Goal: Task Accomplishment & Management: Complete application form

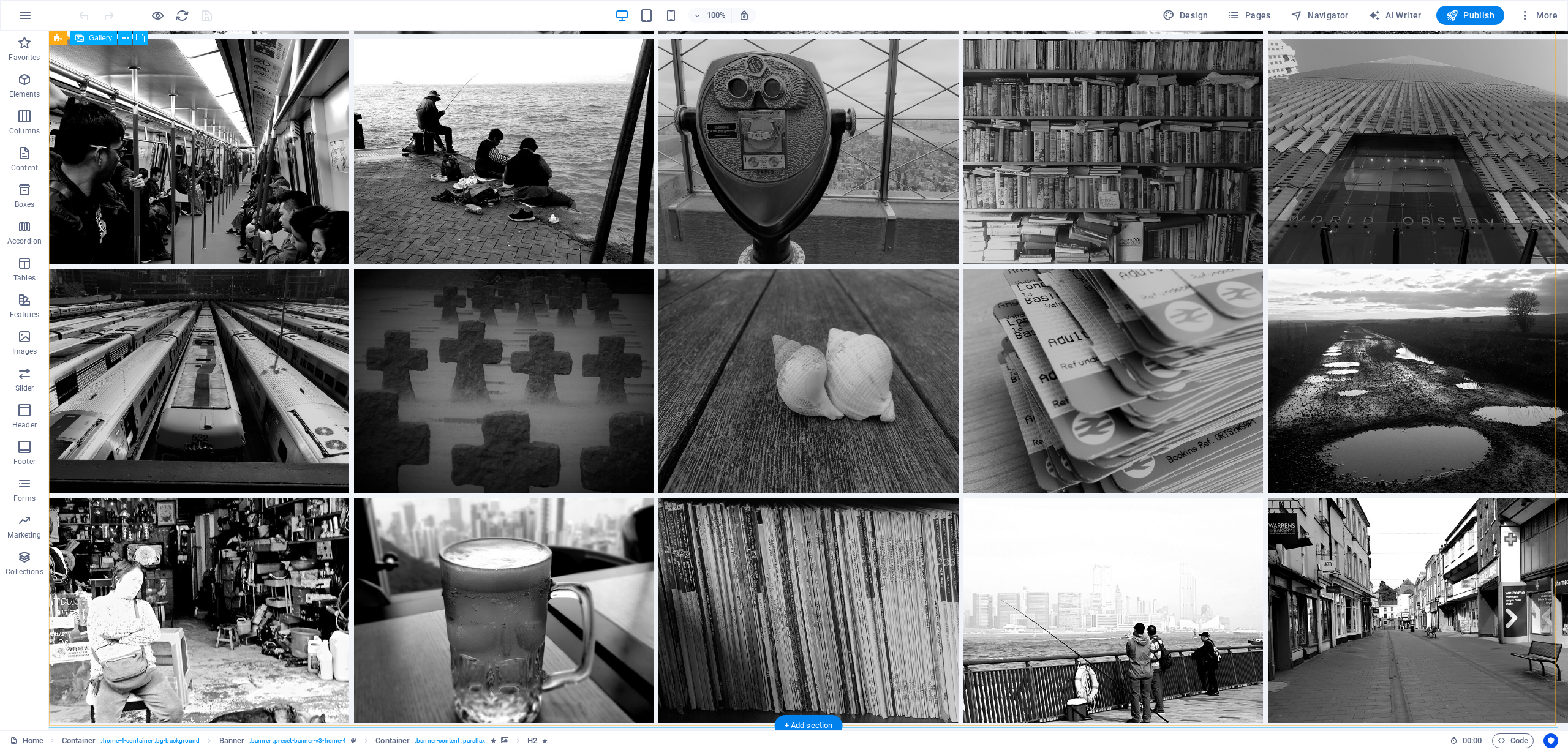
scroll to position [1551, 0]
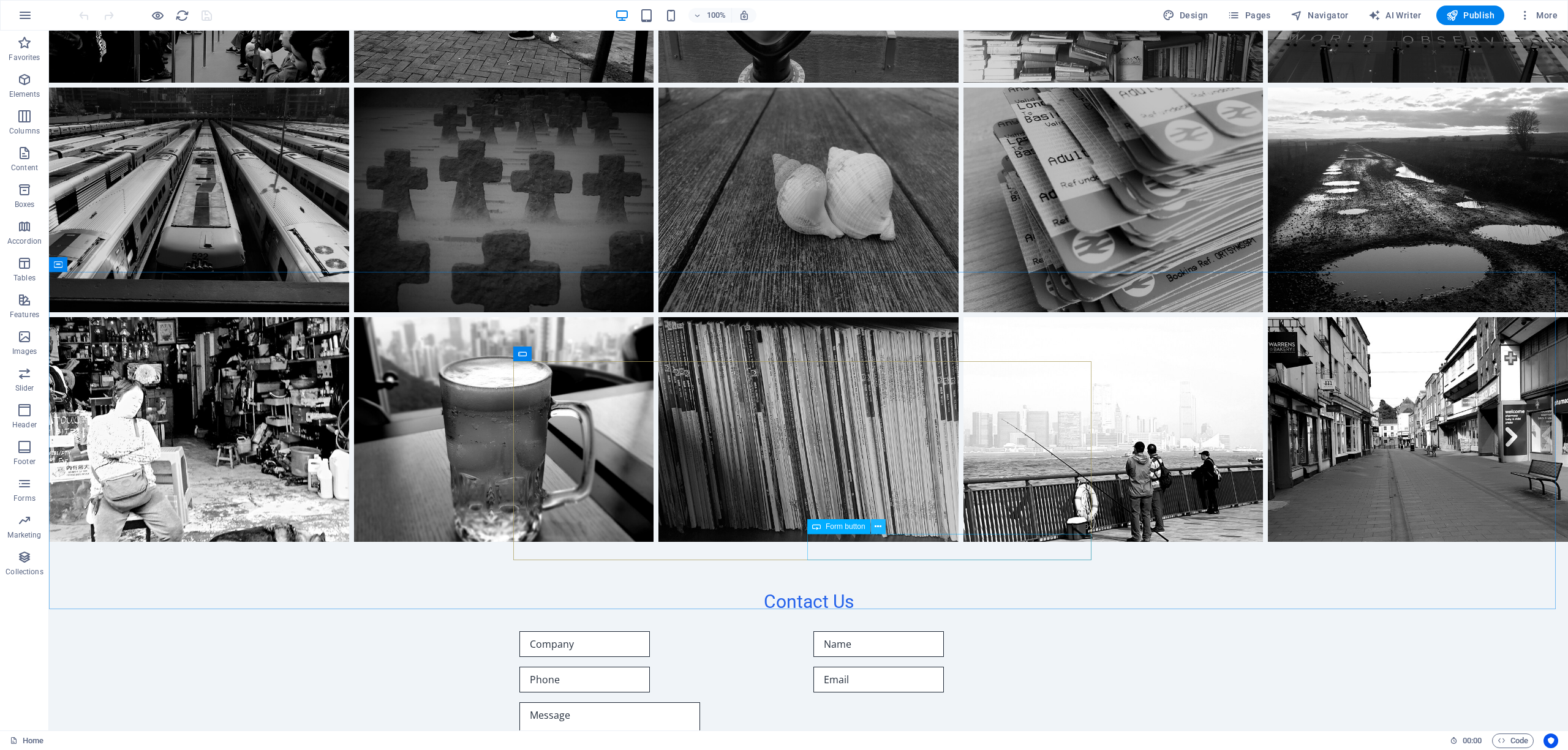
click at [878, 522] on icon at bounding box center [878, 527] width 7 height 13
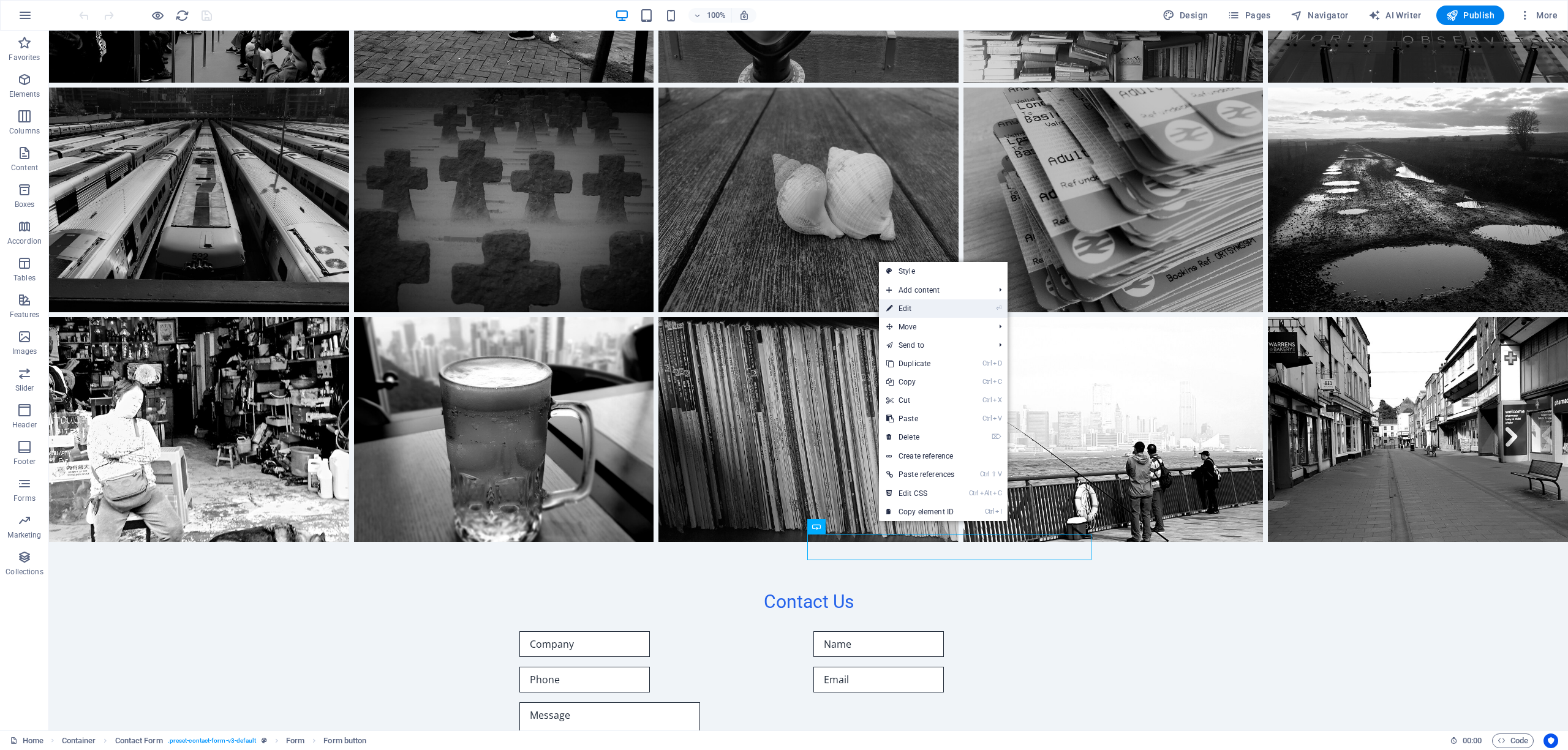
click at [906, 305] on link "⏎ Edit" at bounding box center [920, 308] width 82 height 18
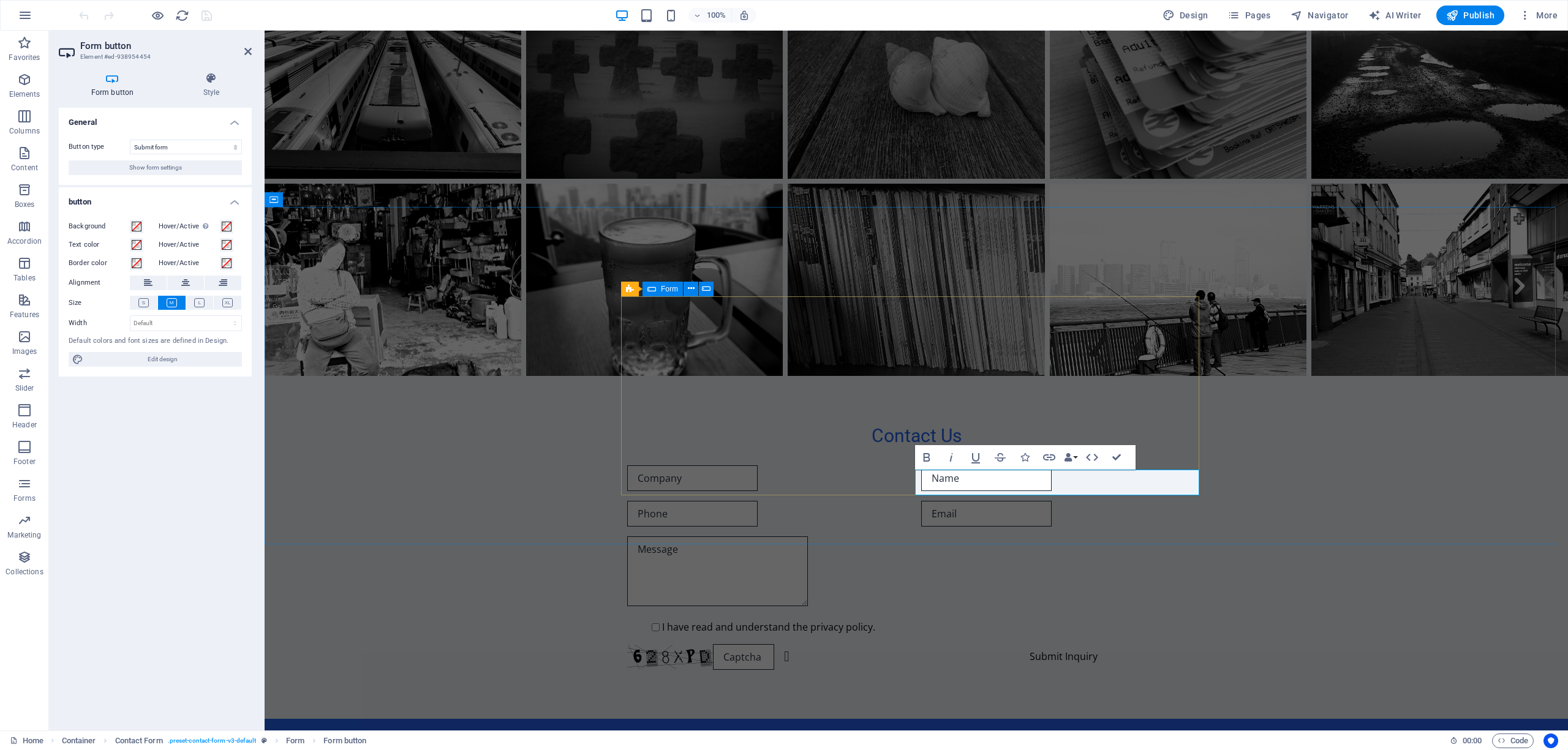
scroll to position [1487, 0]
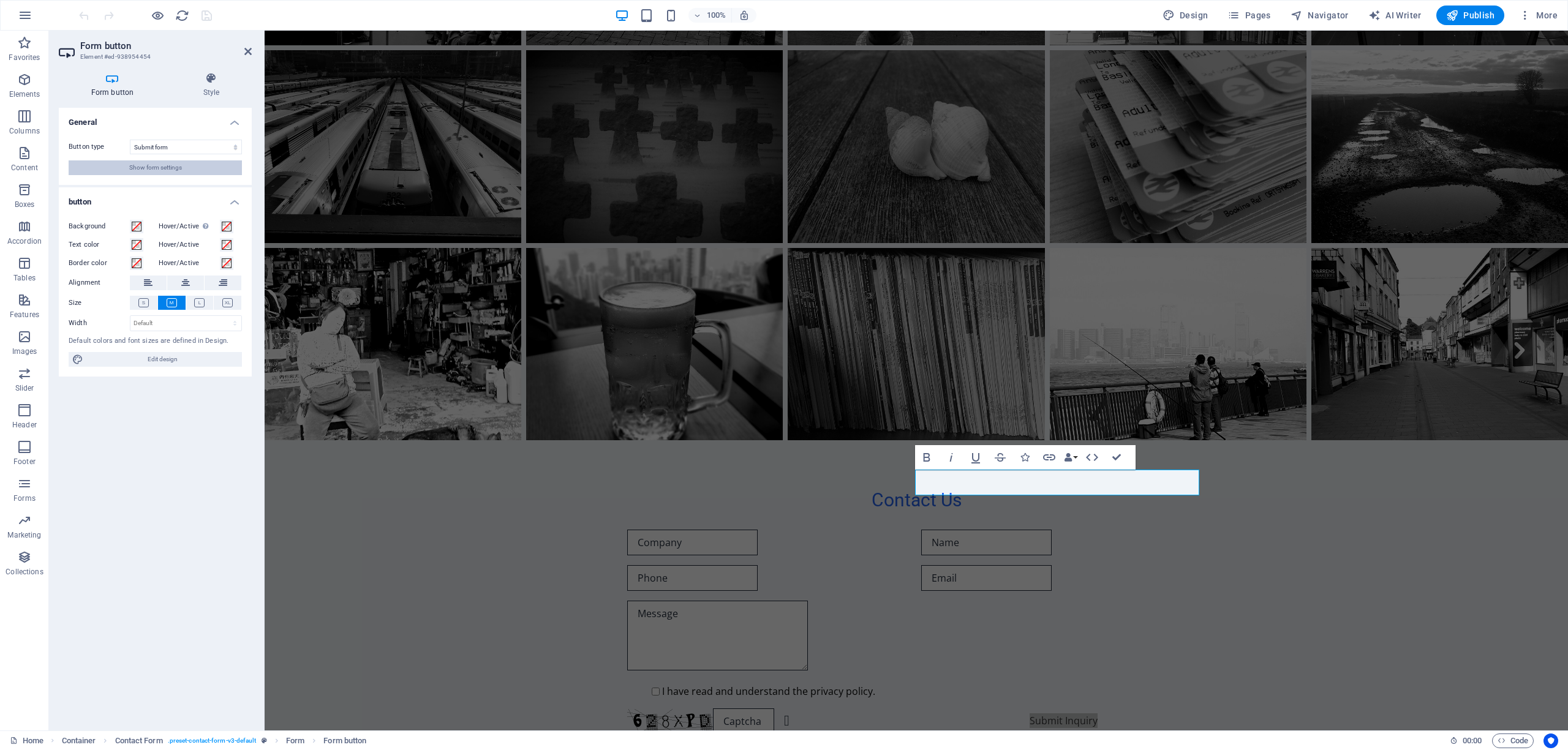
click at [170, 167] on span "Show form settings" at bounding box center [155, 168] width 53 height 15
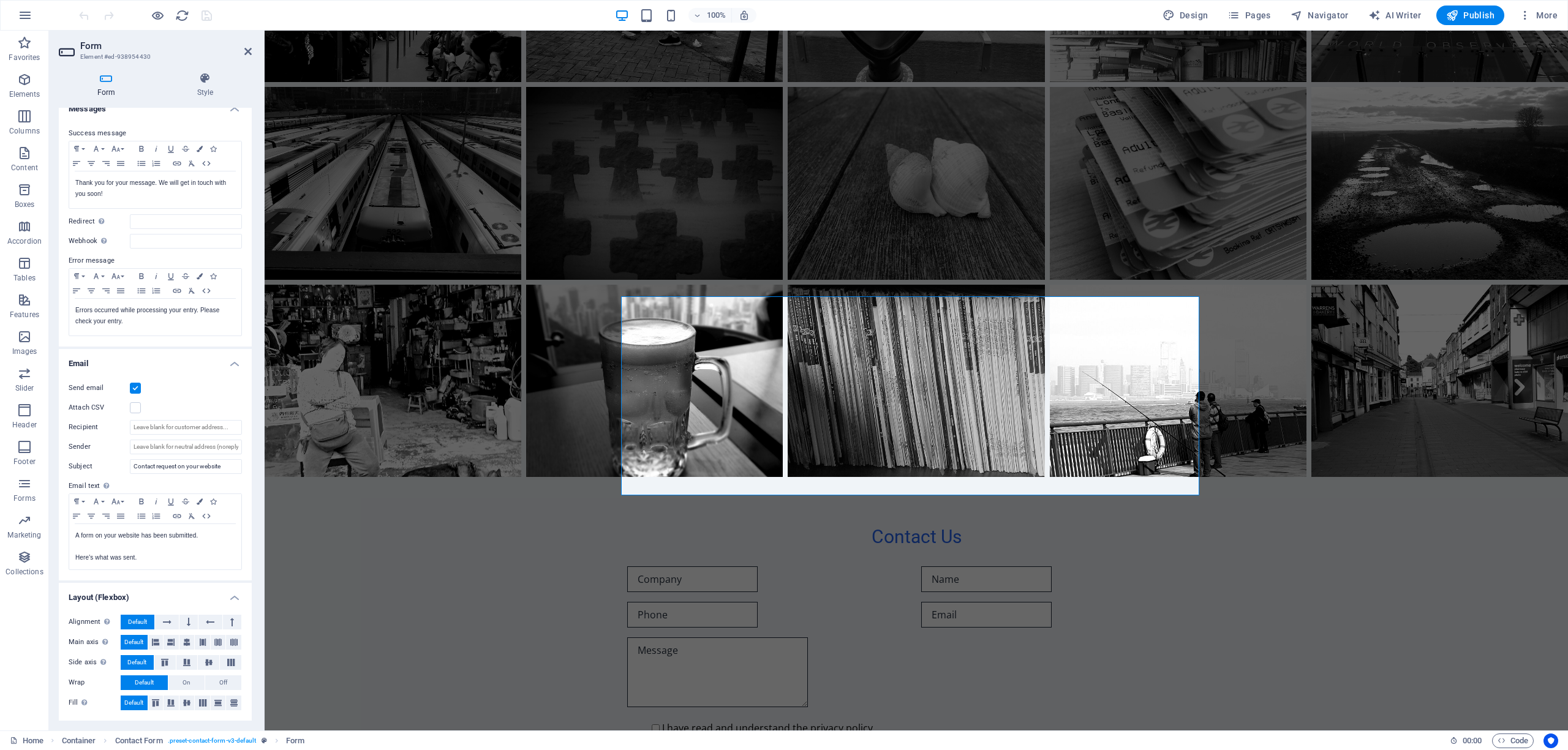
scroll to position [0, 0]
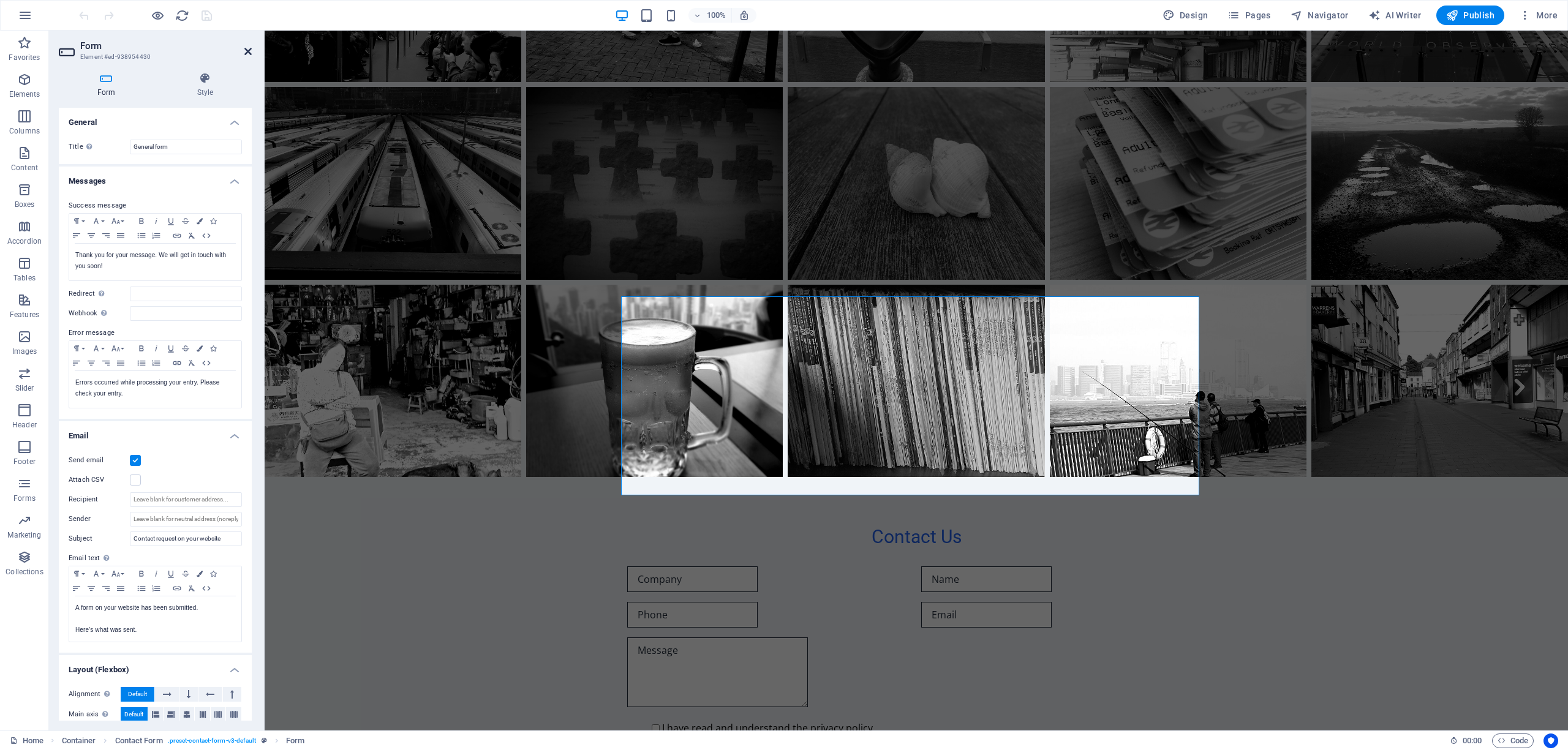
click at [250, 49] on icon at bounding box center [248, 51] width 8 height 10
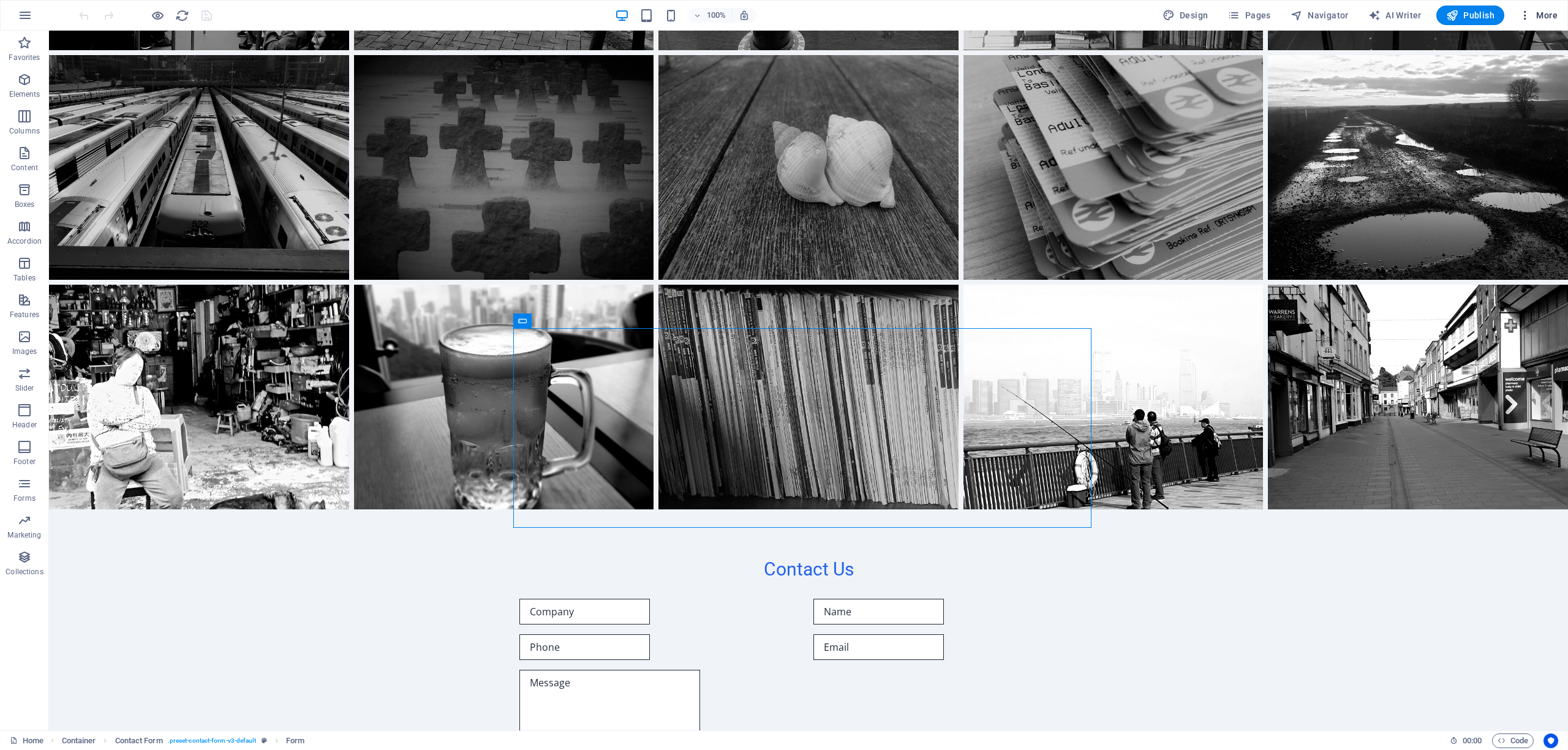
click at [1529, 11] on icon "button" at bounding box center [1525, 15] width 12 height 12
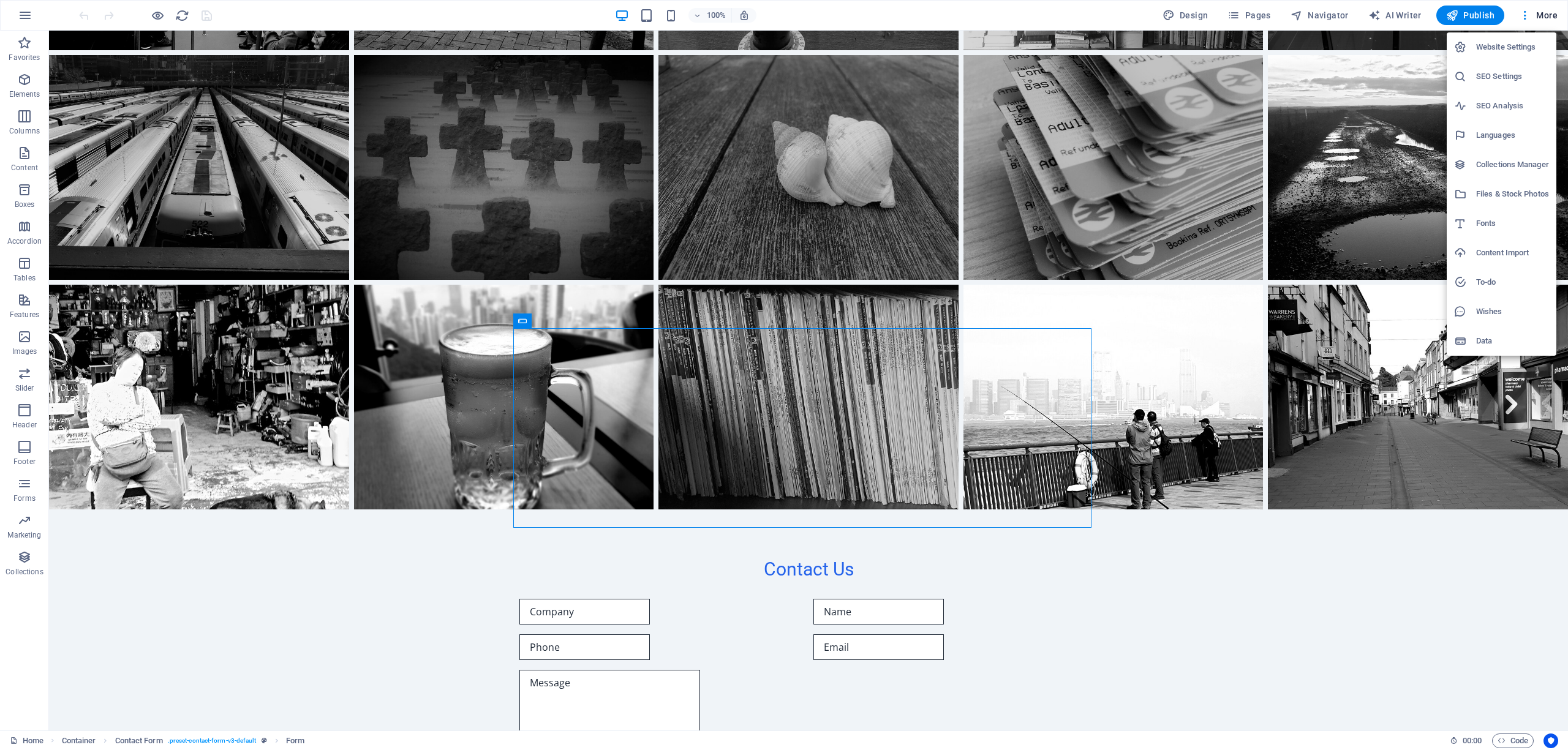
click at [1487, 162] on h6 "Collections Manager" at bounding box center [1512, 164] width 73 height 15
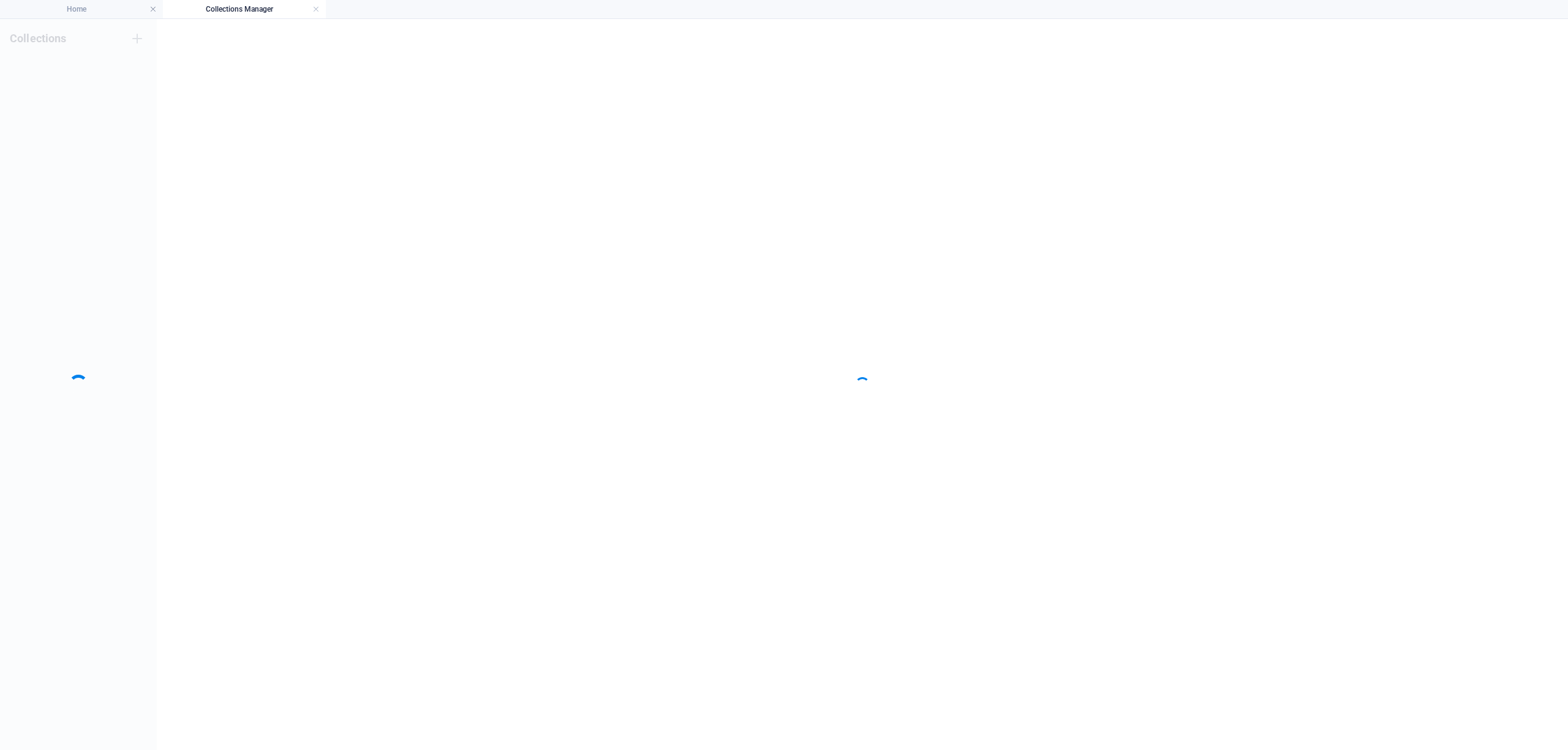
scroll to position [0, 0]
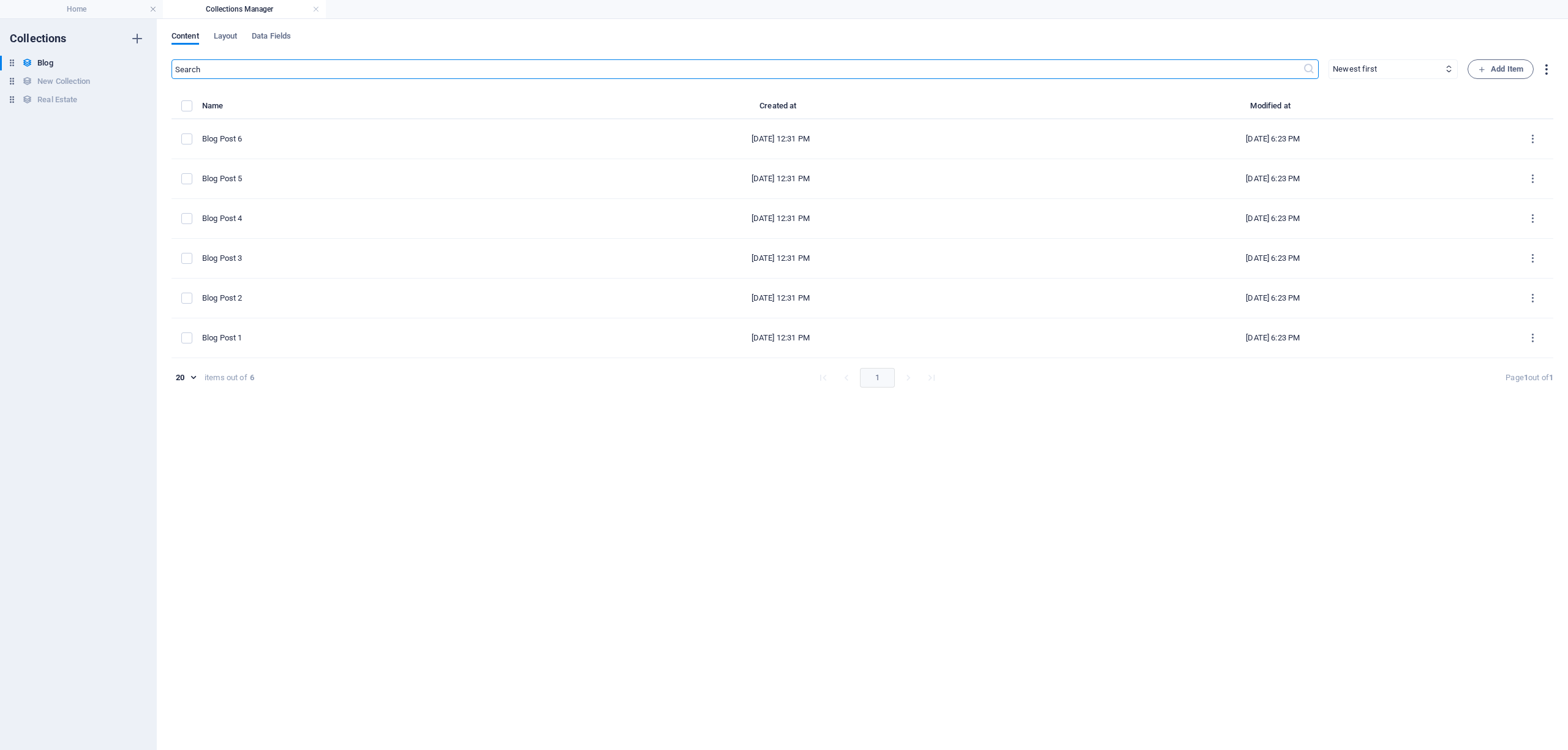
click at [1544, 67] on icon "button" at bounding box center [1546, 69] width 14 height 14
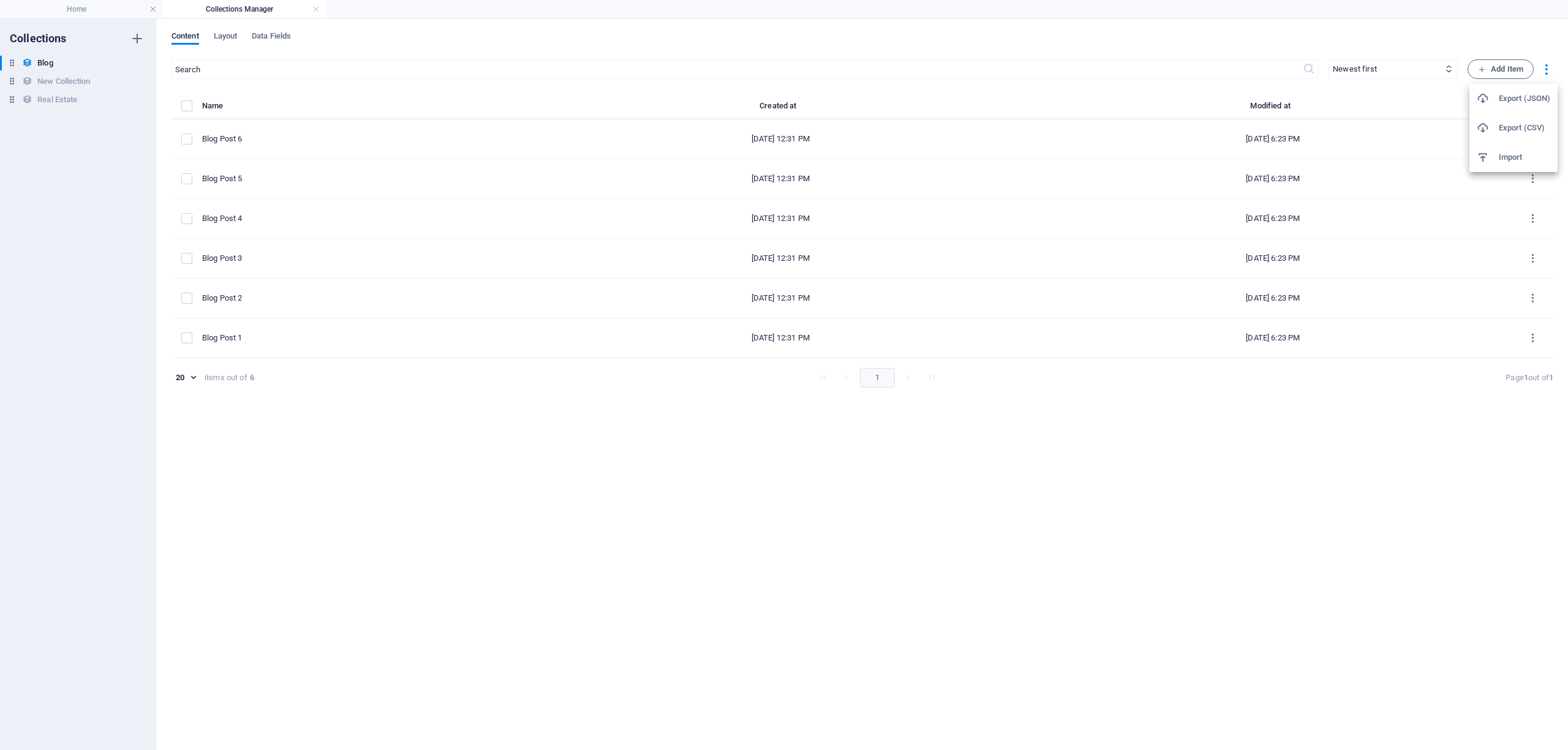
click at [155, 6] on div at bounding box center [784, 375] width 1568 height 750
click at [150, 6] on link at bounding box center [154, 10] width 8 height 11
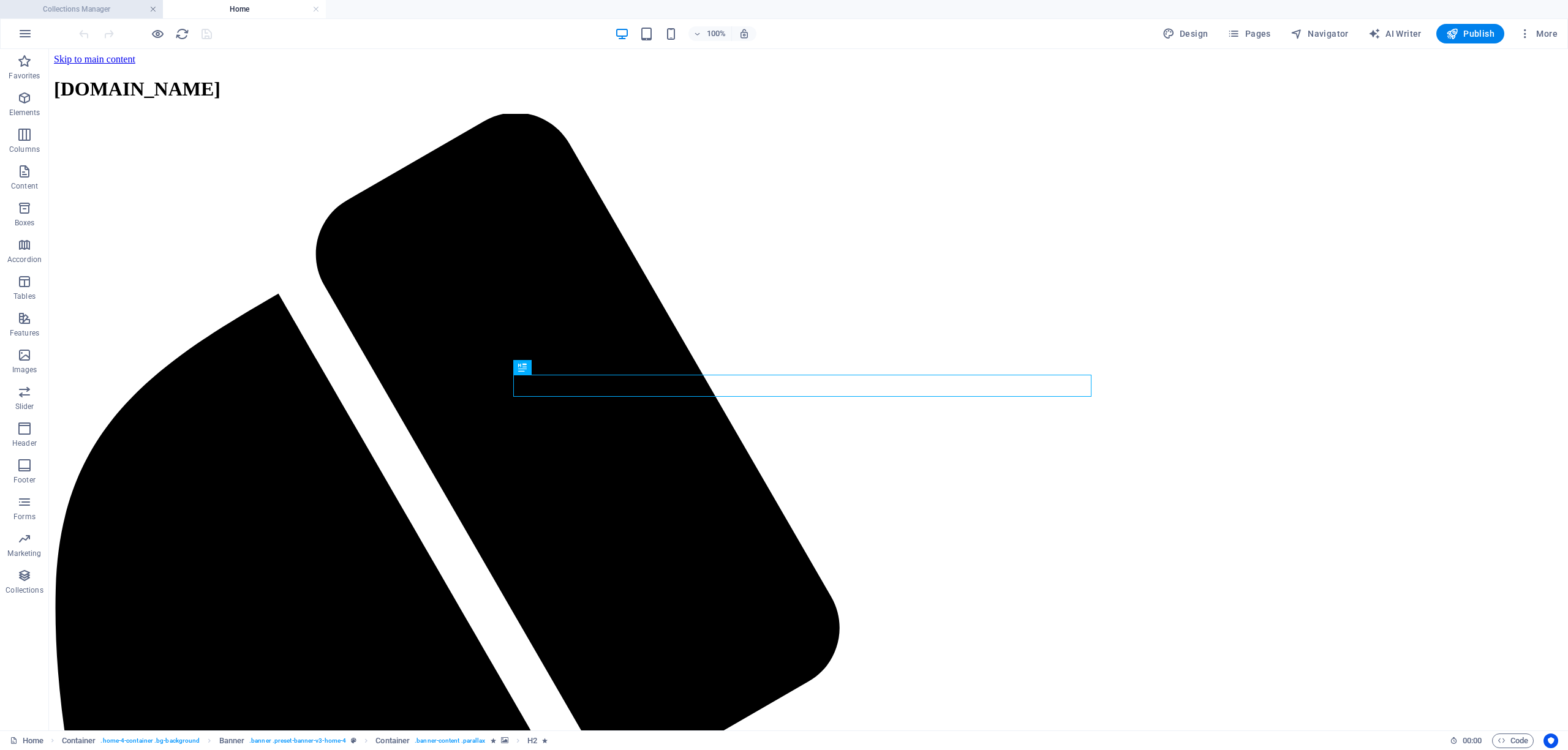
click at [152, 8] on link at bounding box center [154, 10] width 8 height 11
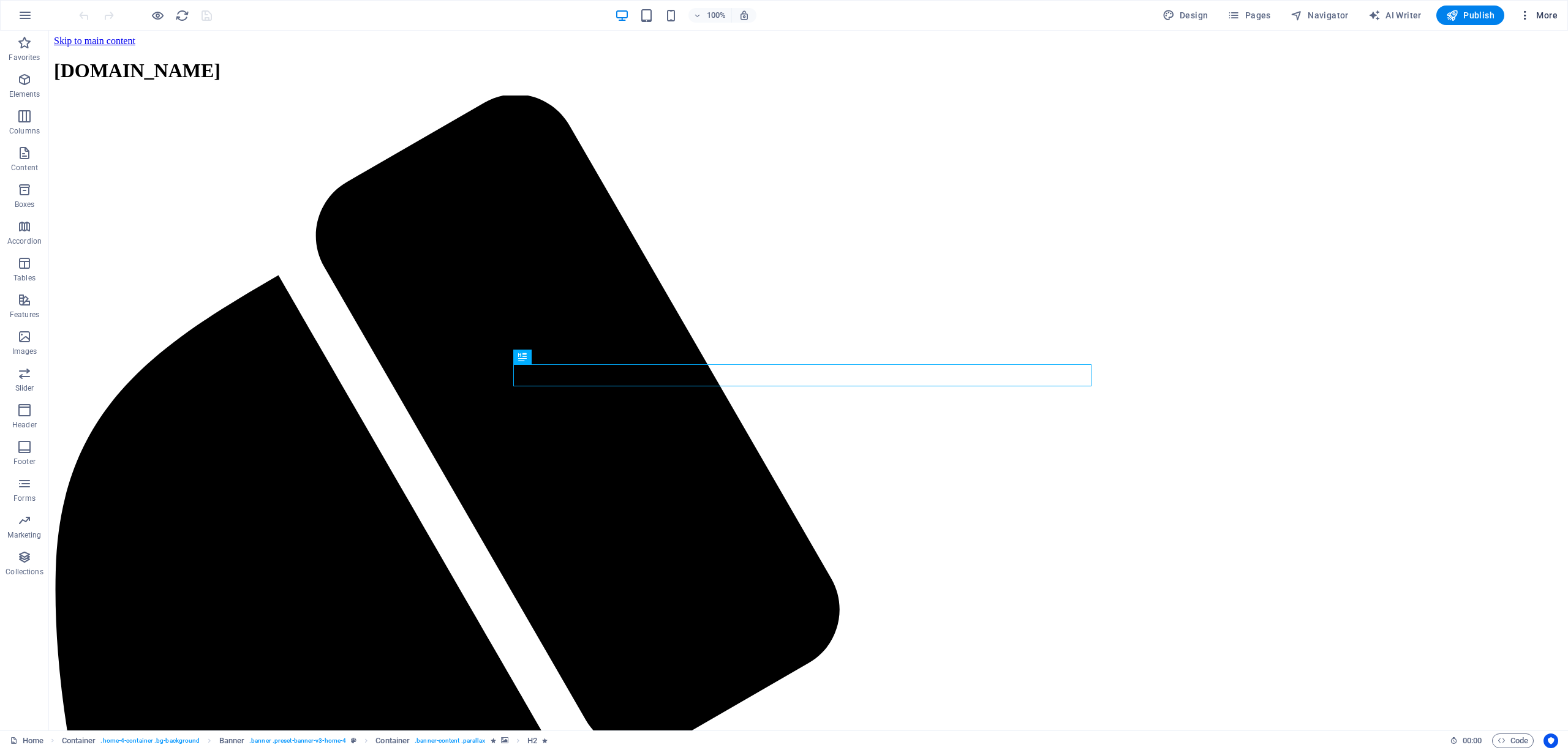
click at [1546, 13] on span "More" at bounding box center [1538, 15] width 39 height 12
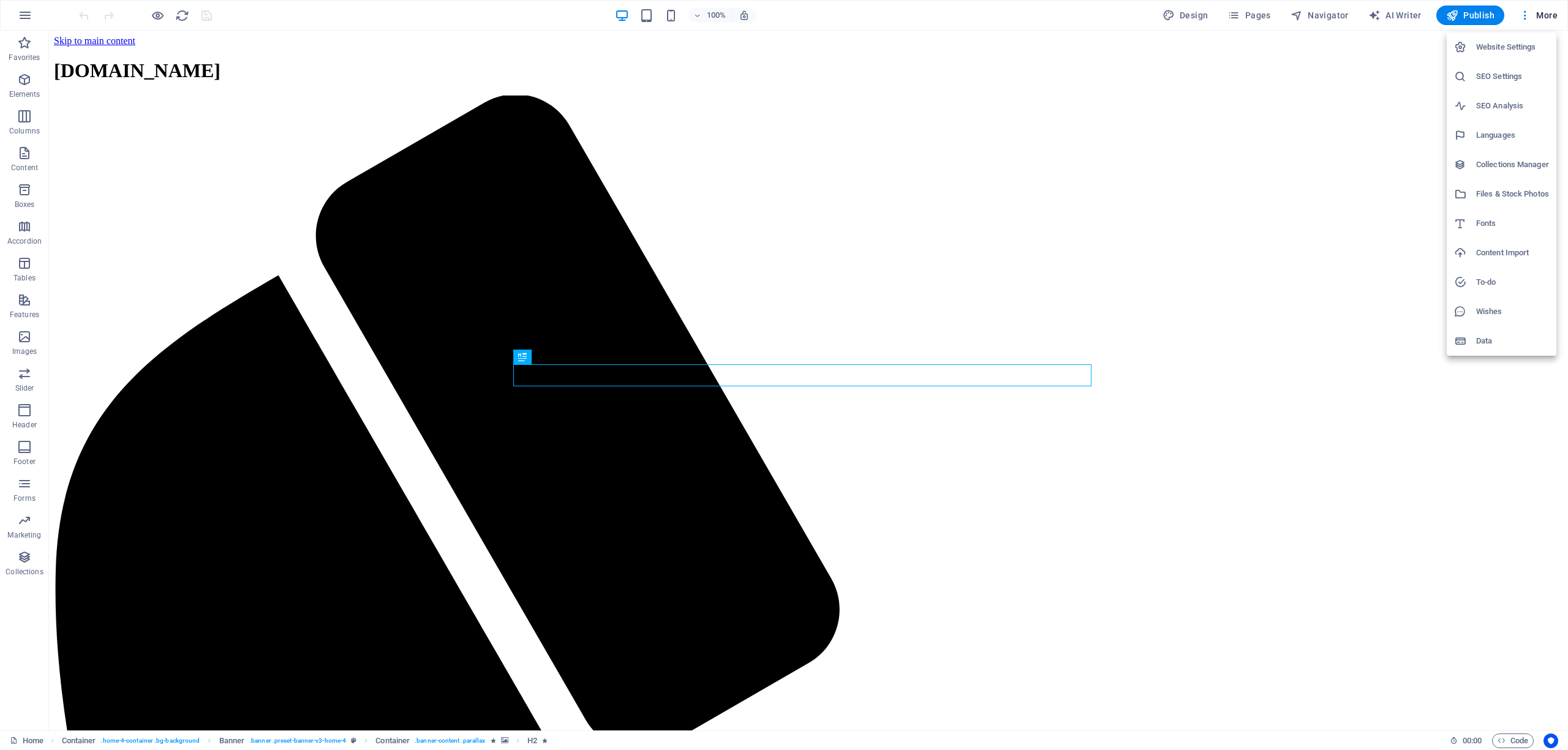
click at [1512, 45] on h6 "Website Settings" at bounding box center [1512, 47] width 73 height 15
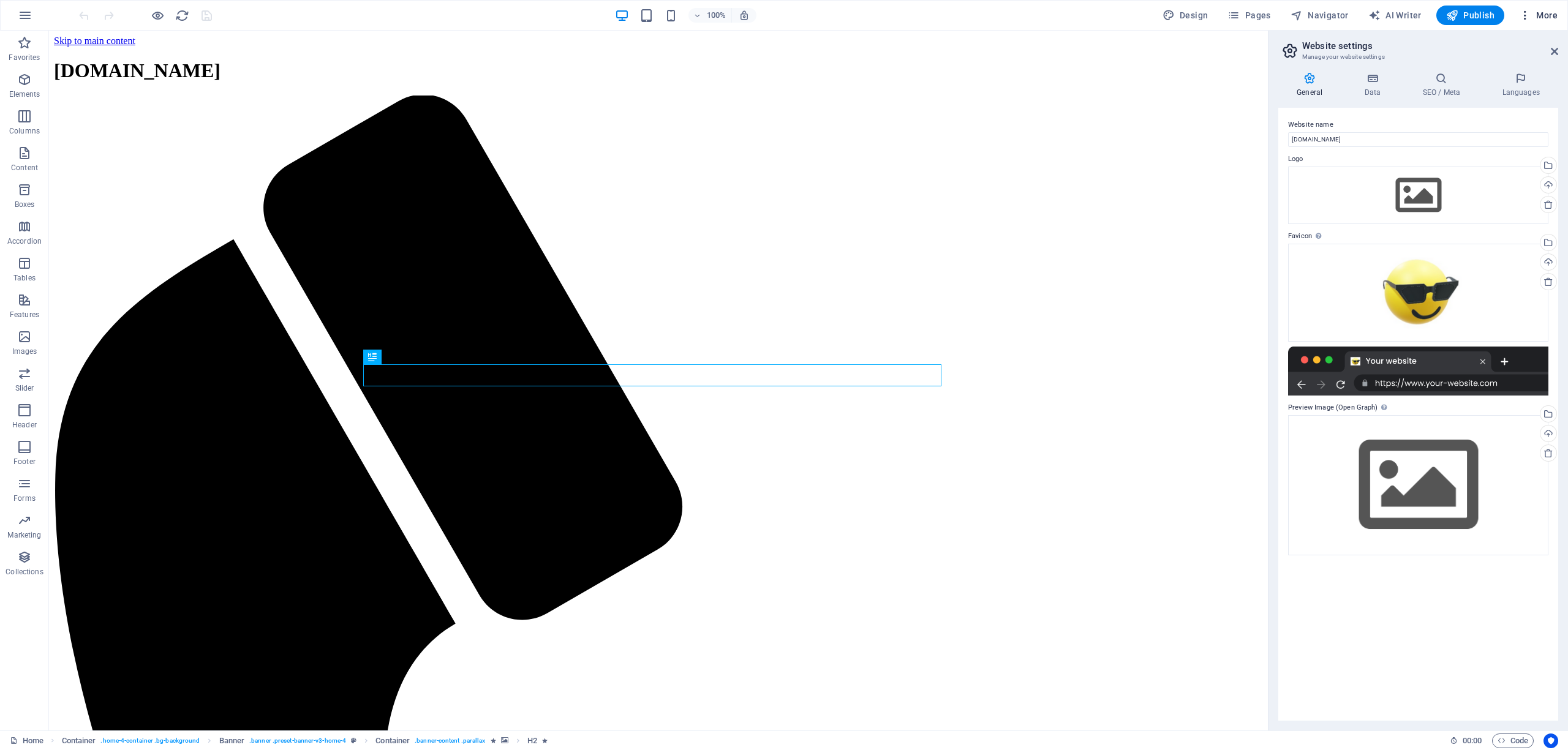
click at [1539, 13] on span "More" at bounding box center [1538, 15] width 39 height 12
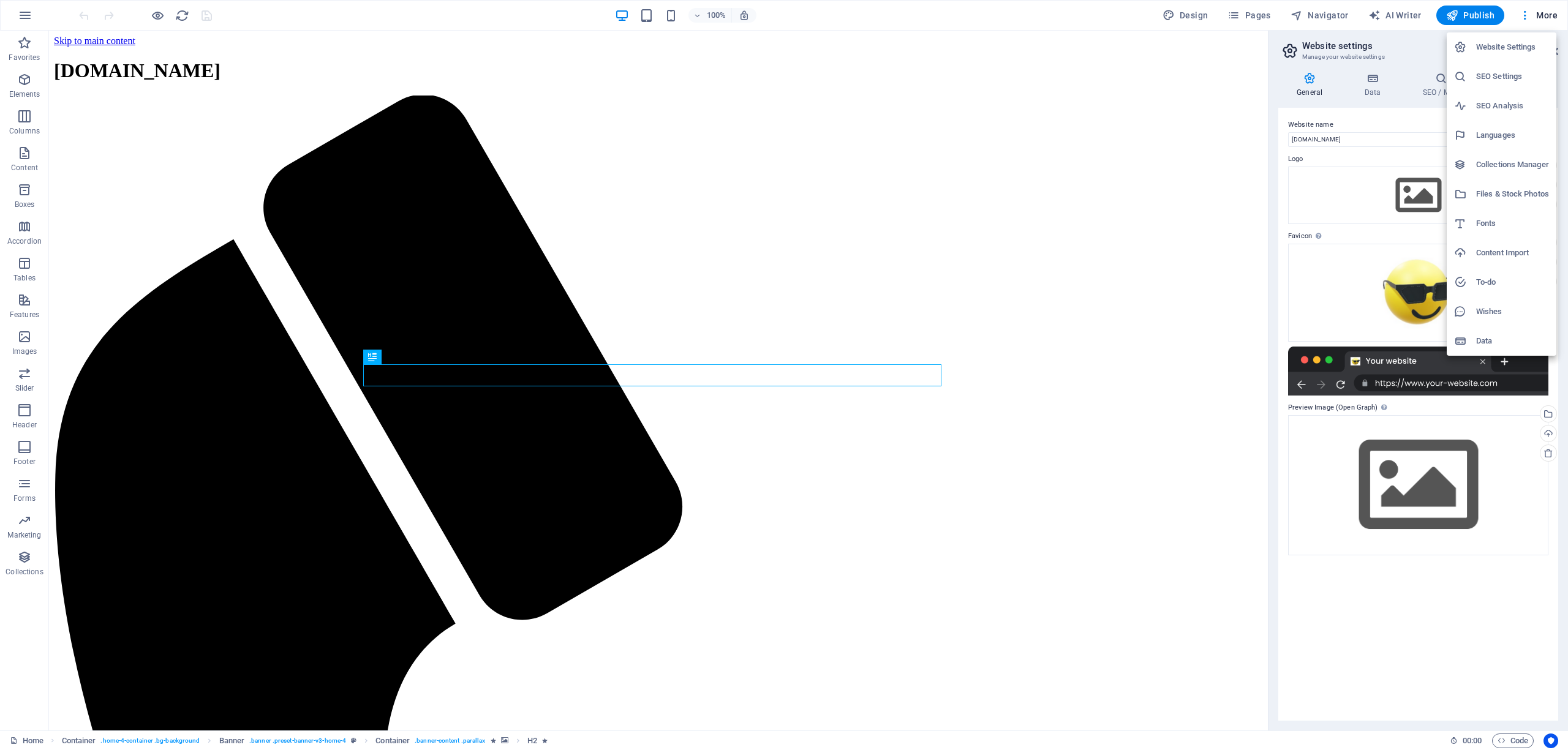
click at [1524, 15] on div at bounding box center [784, 375] width 1568 height 750
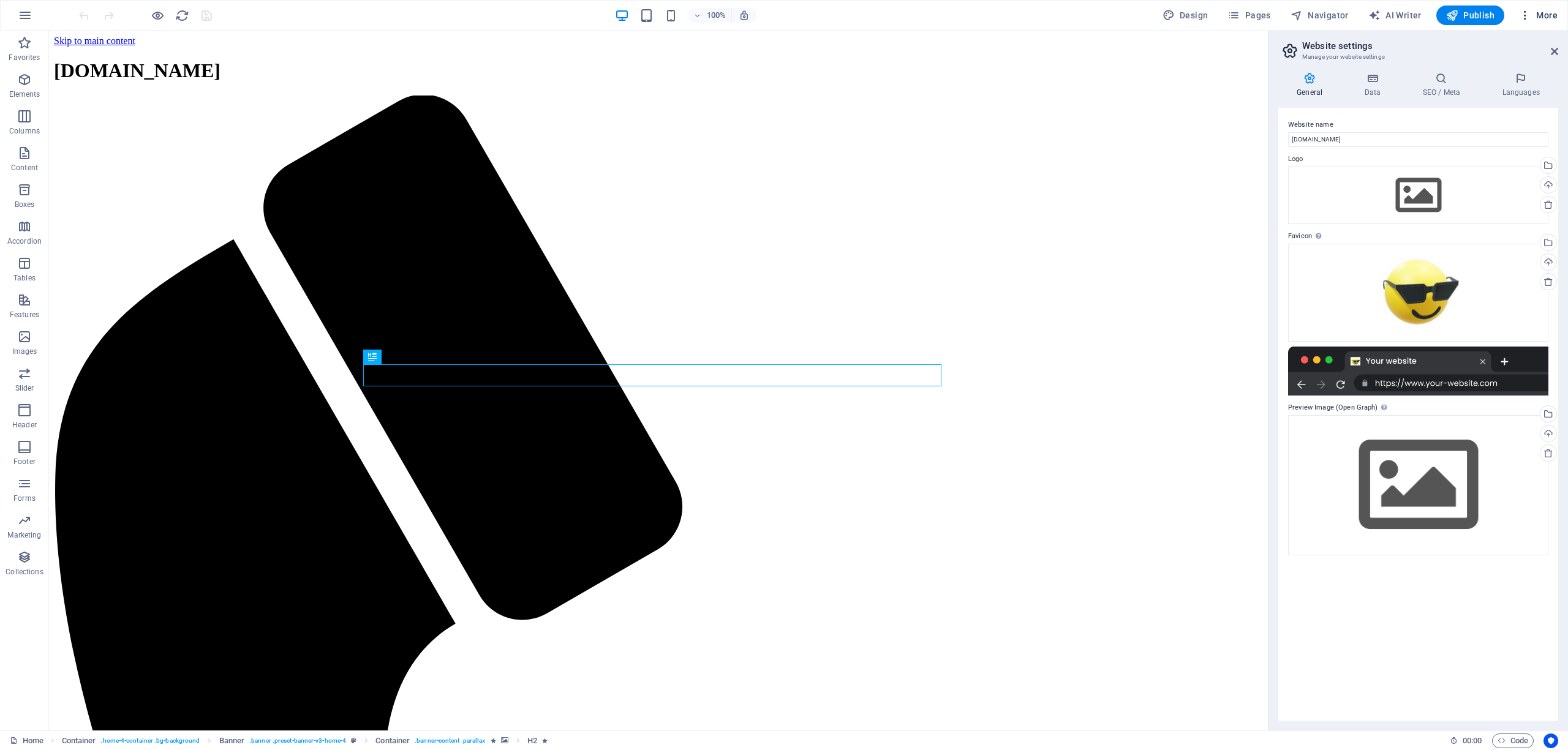
click at [1544, 11] on span "More" at bounding box center [1538, 15] width 39 height 12
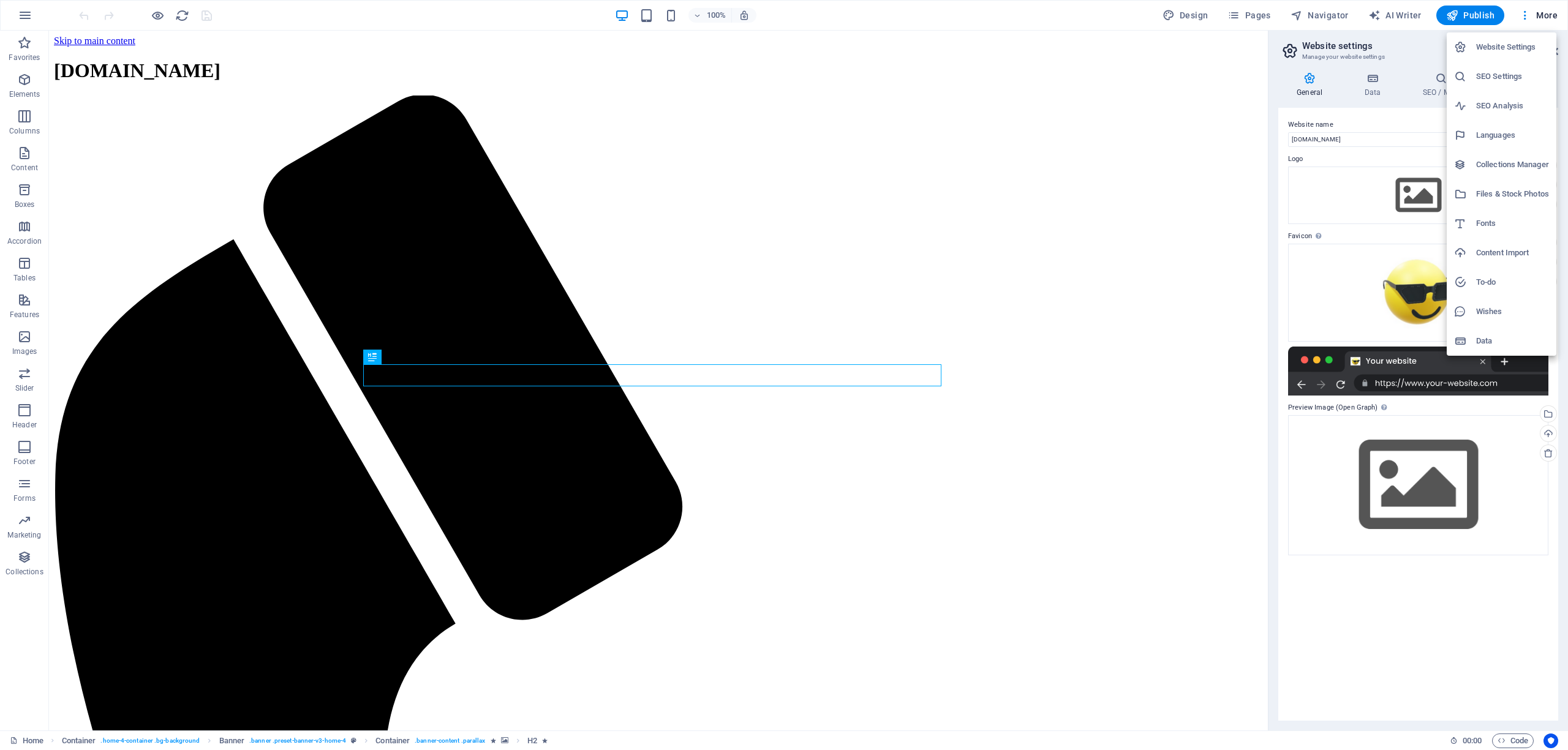
click at [1513, 44] on h6 "Website Settings" at bounding box center [1512, 47] width 73 height 15
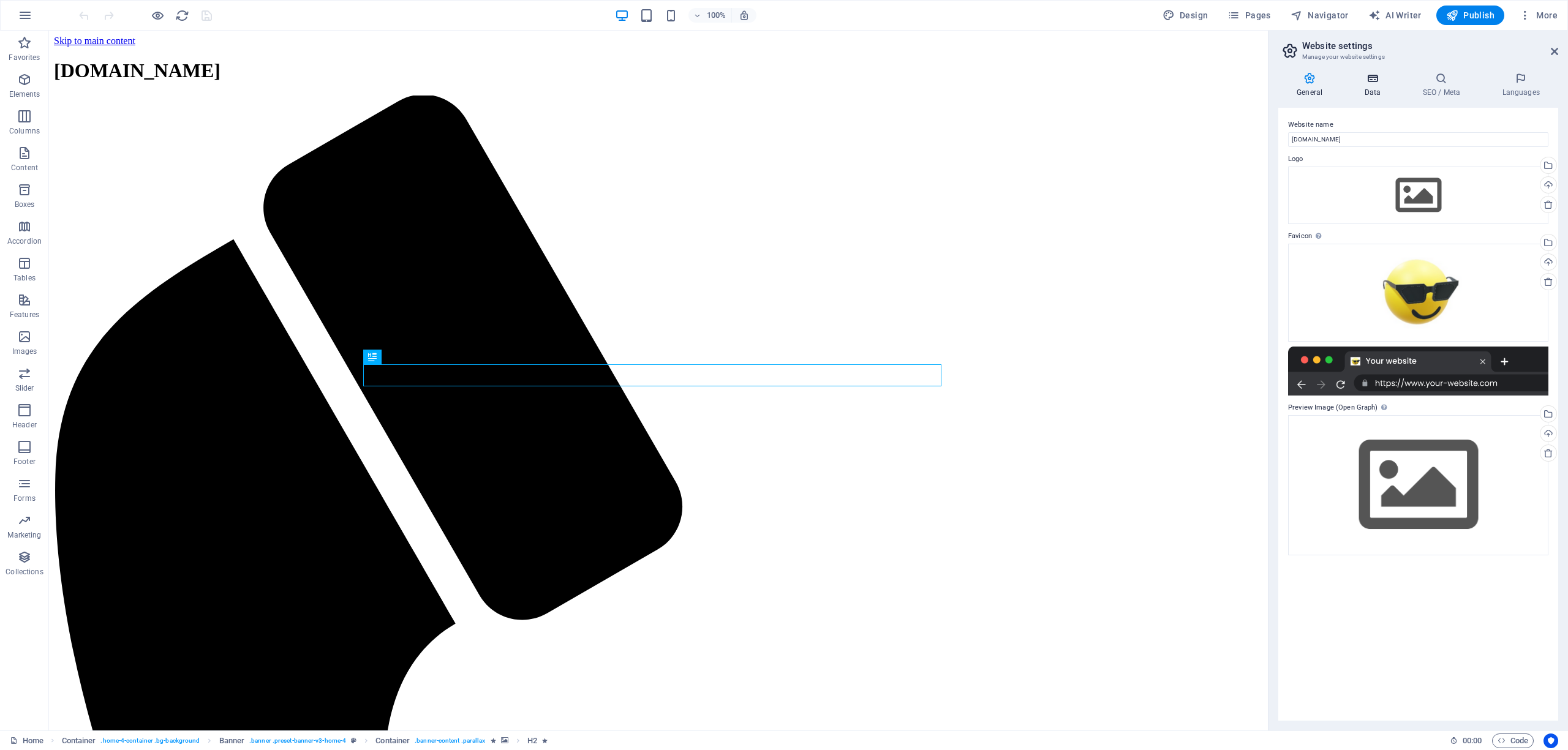
click at [1371, 76] on icon at bounding box center [1373, 78] width 53 height 12
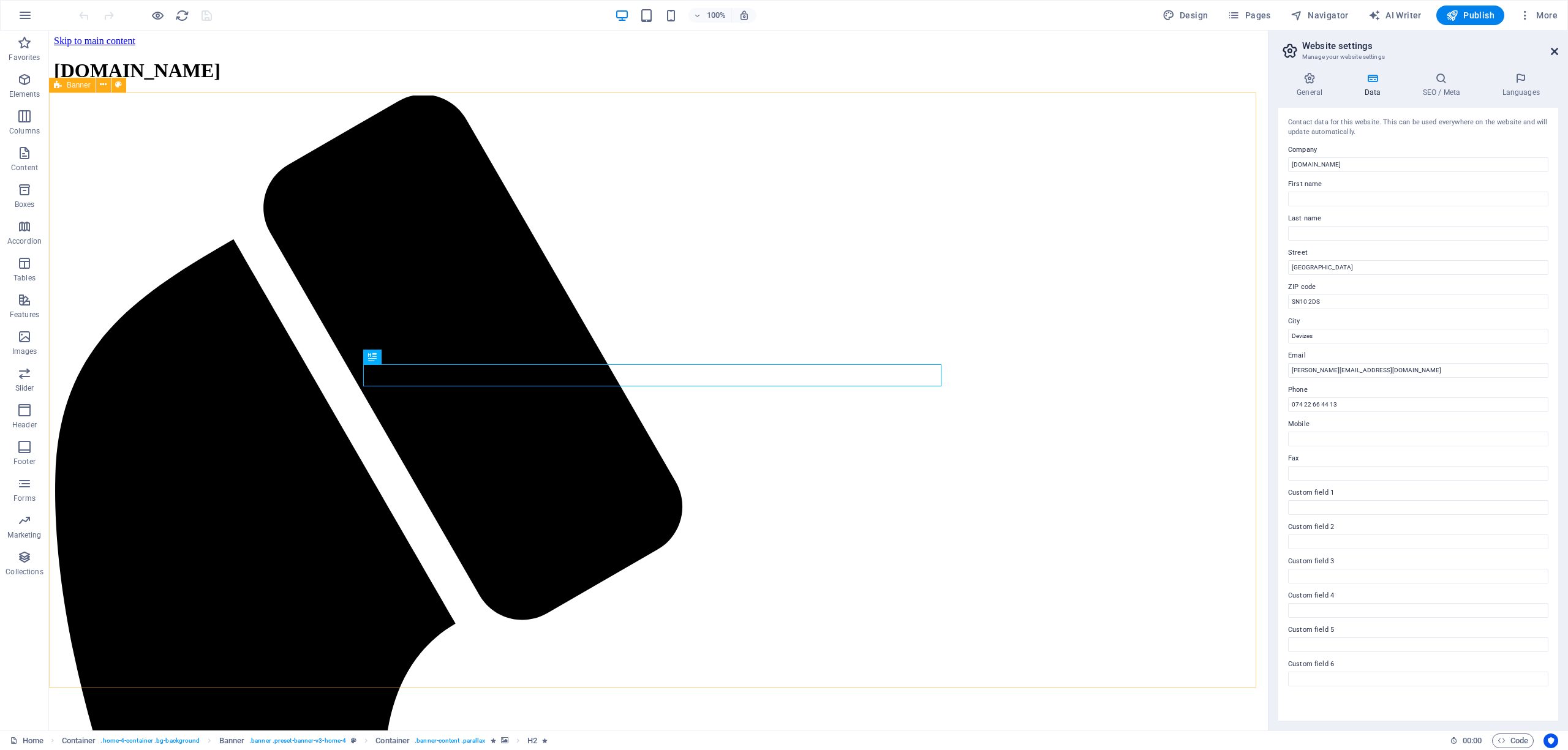
click at [1555, 51] on icon at bounding box center [1555, 51] width 8 height 10
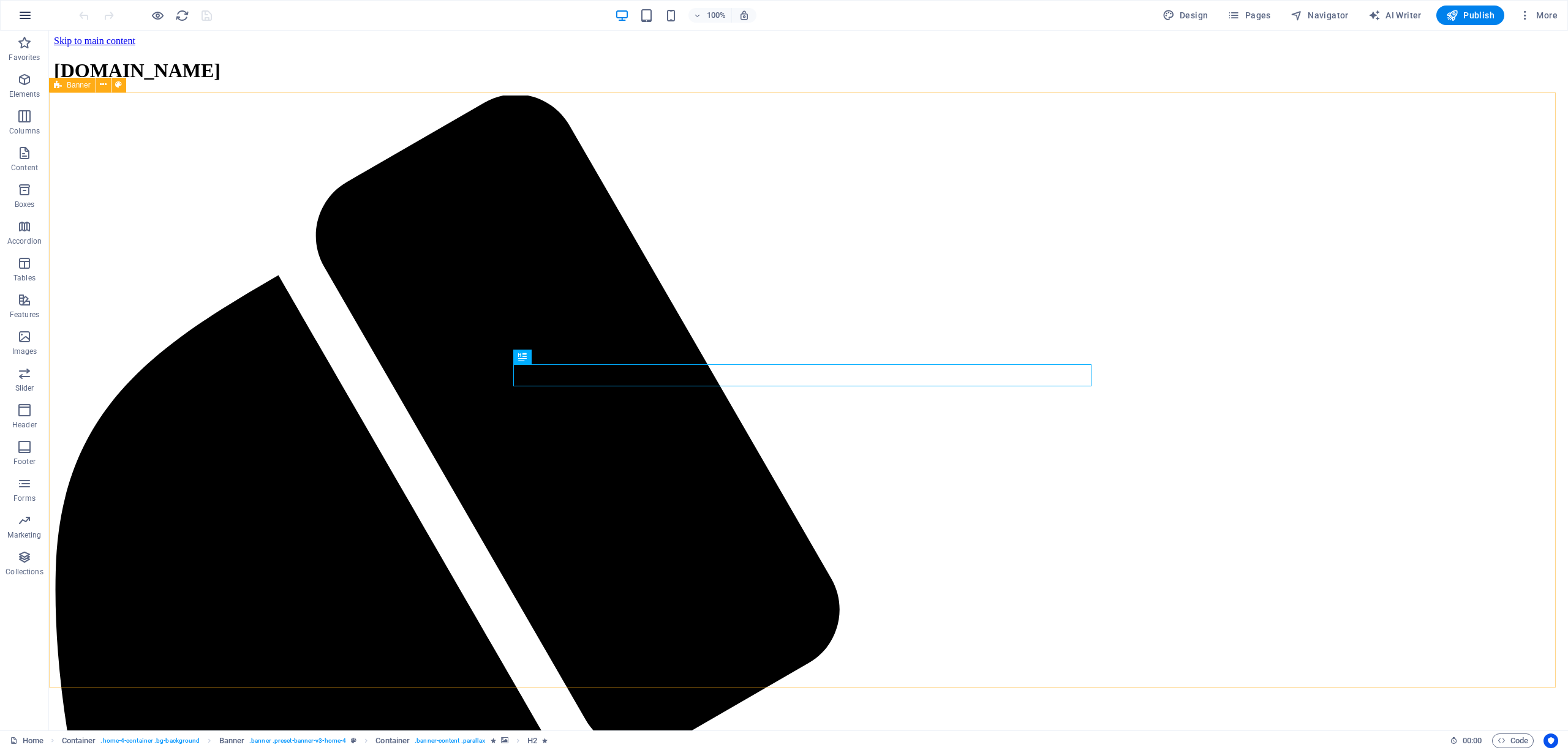
click at [21, 10] on icon "button" at bounding box center [25, 15] width 15 height 15
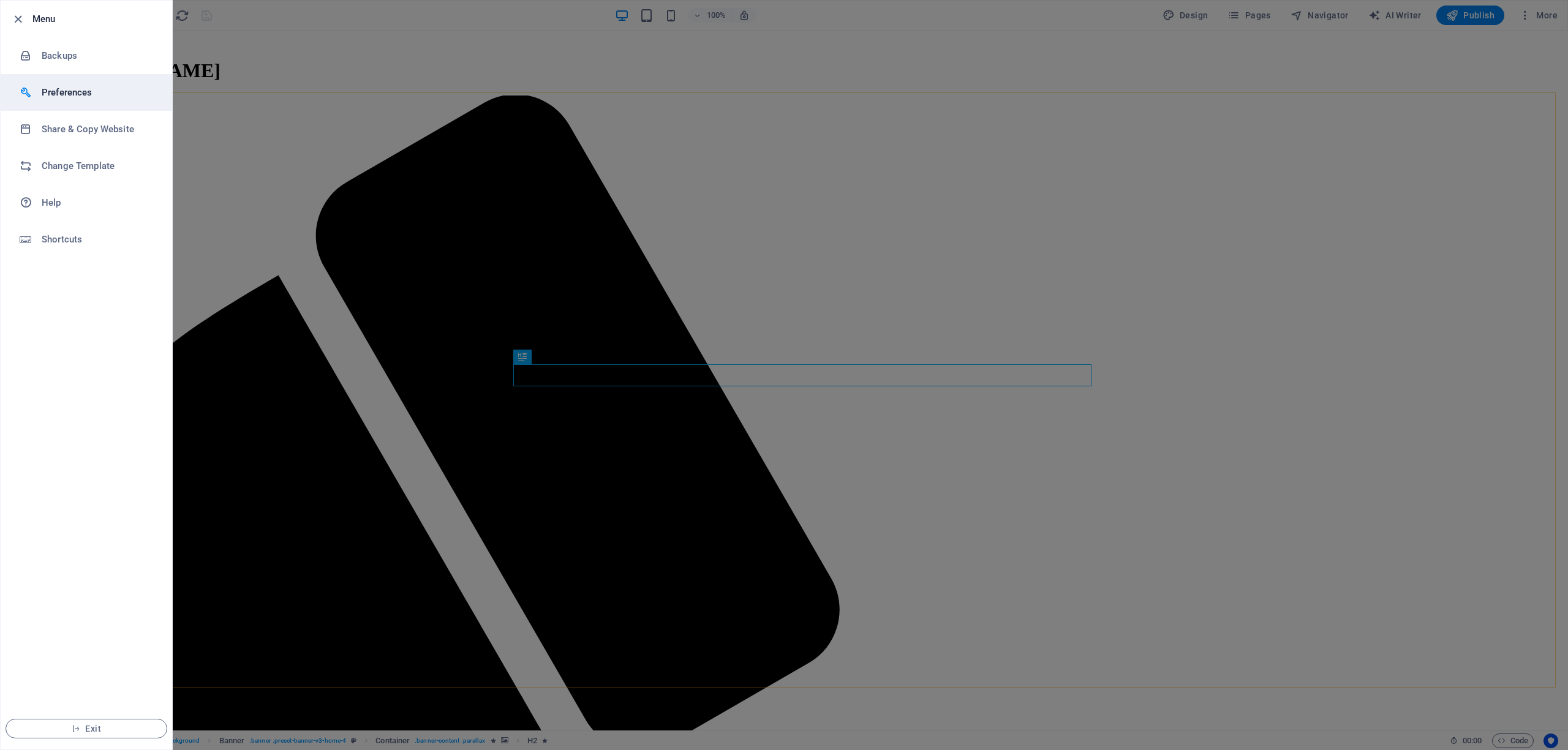
click at [47, 88] on h6 "Preferences" at bounding box center [98, 92] width 114 height 15
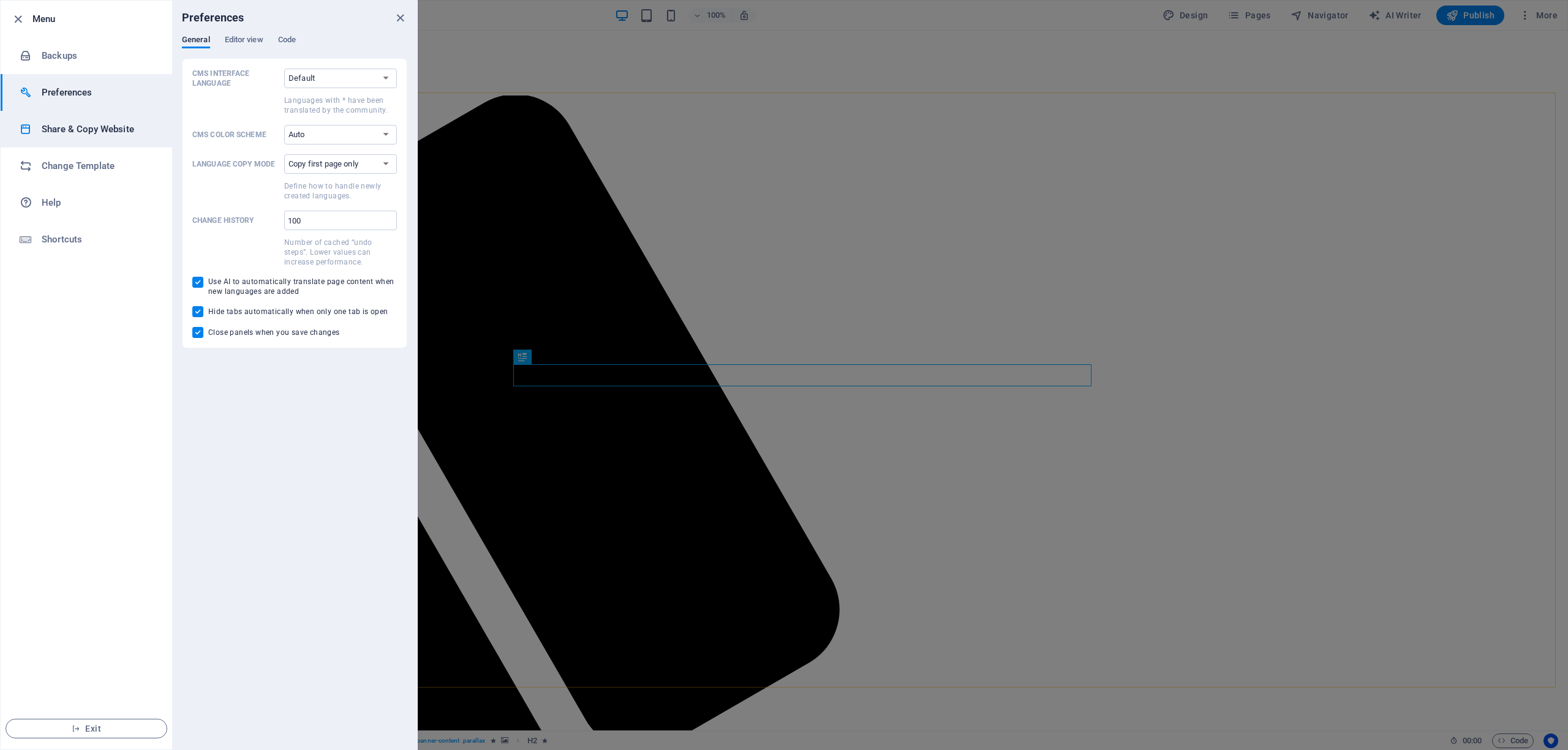
click at [49, 124] on h6 "Share & Copy Website" at bounding box center [98, 129] width 114 height 15
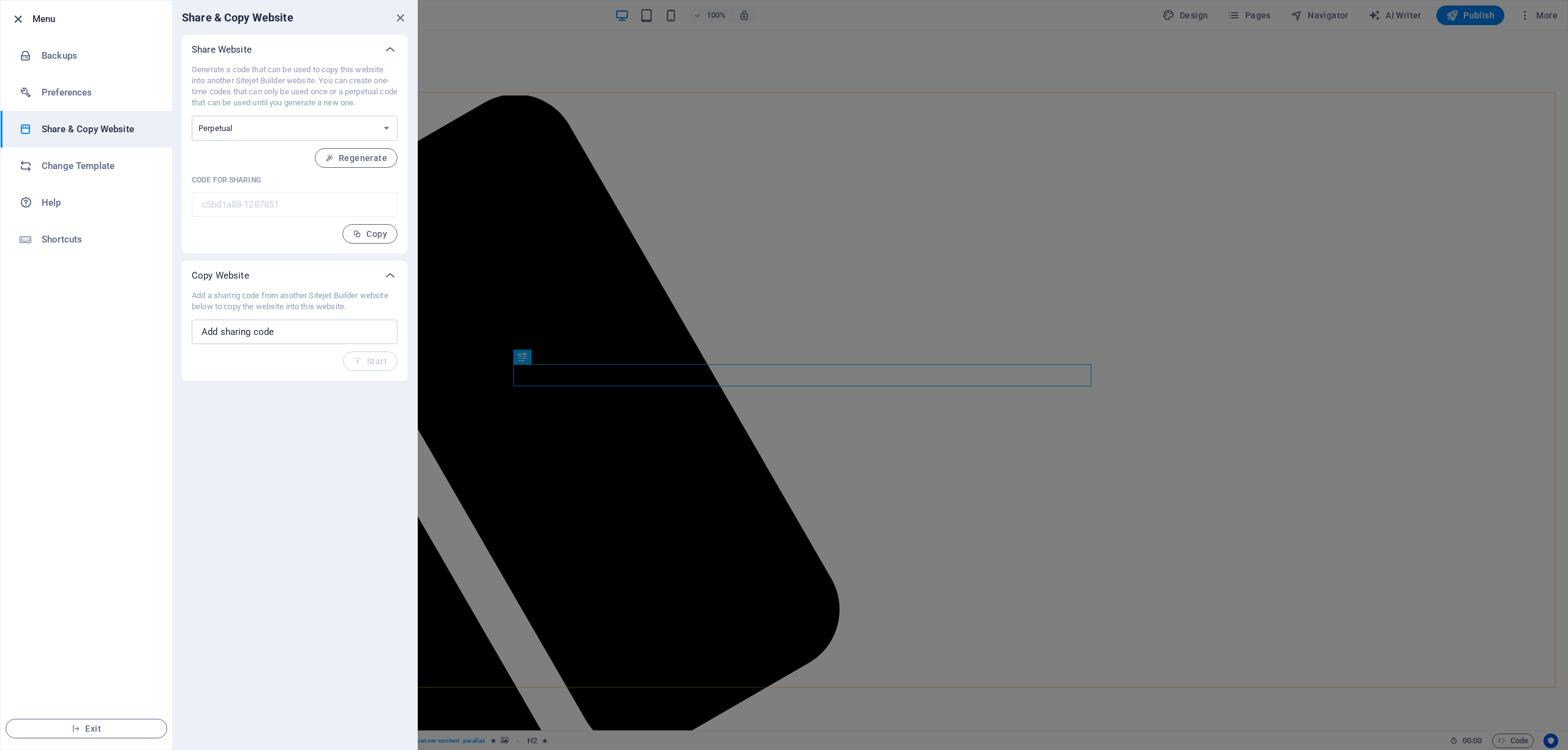
click at [17, 18] on icon "button" at bounding box center [18, 19] width 14 height 14
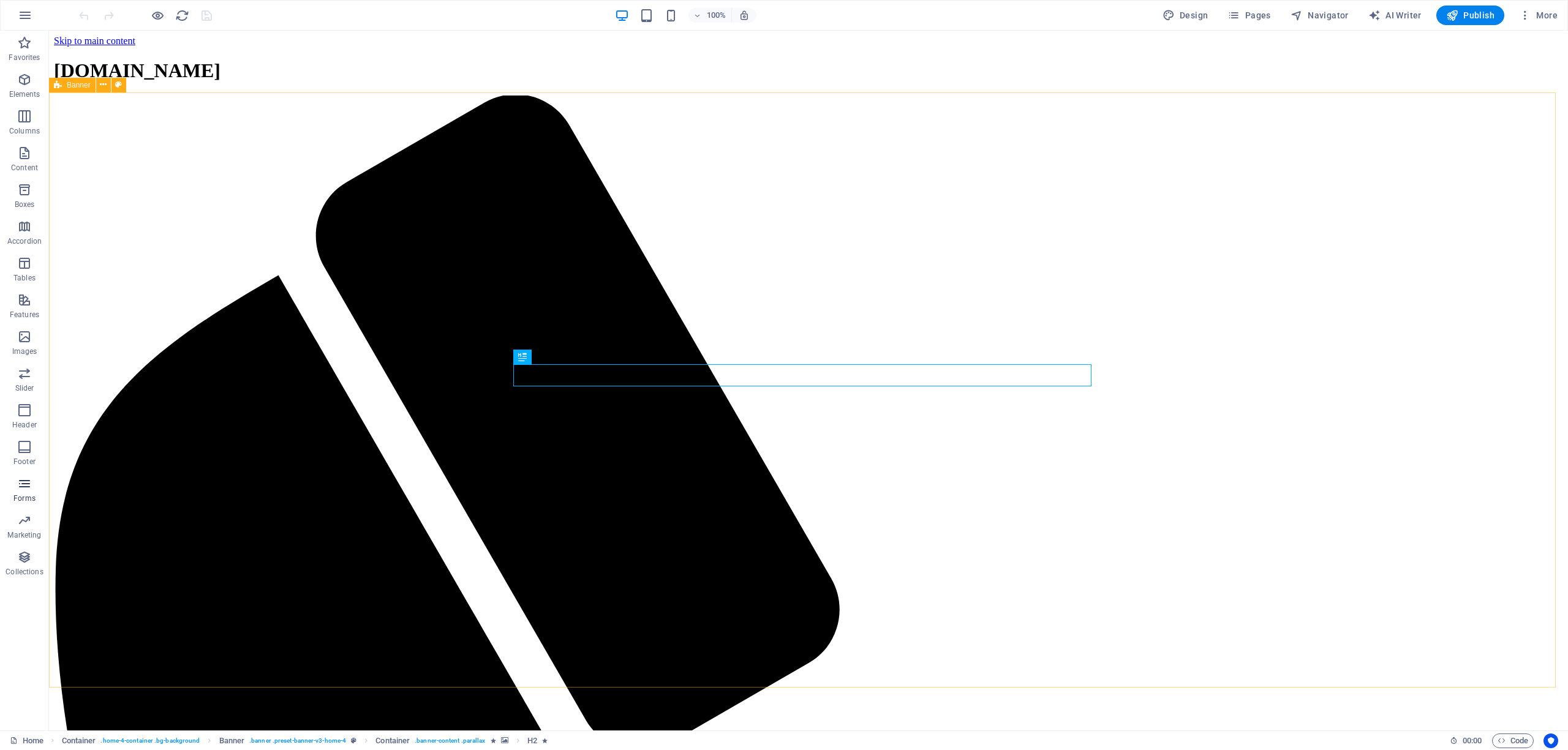
click at [20, 484] on icon "button" at bounding box center [24, 484] width 15 height 15
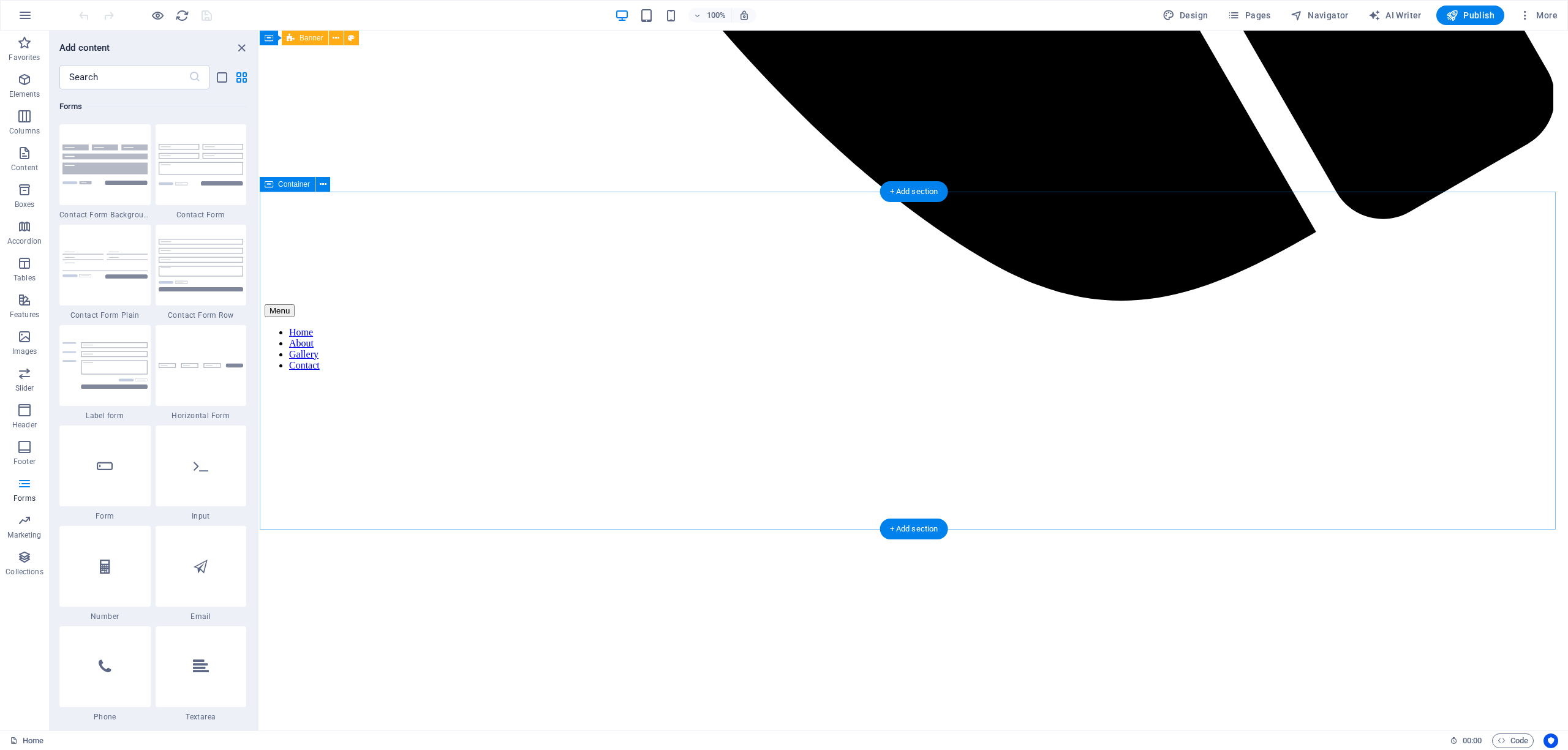
scroll to position [1534, 0]
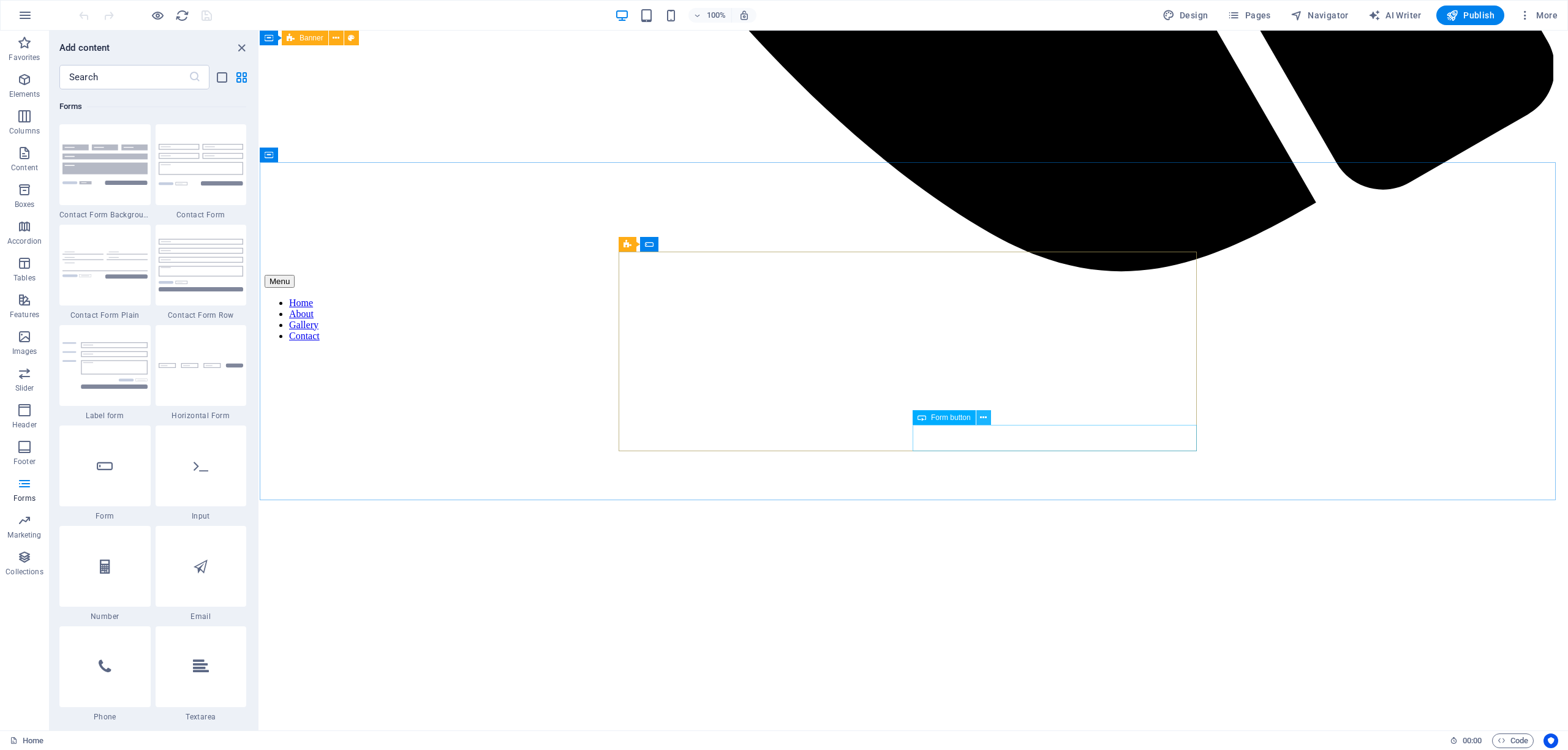
click at [984, 418] on icon at bounding box center [983, 418] width 7 height 13
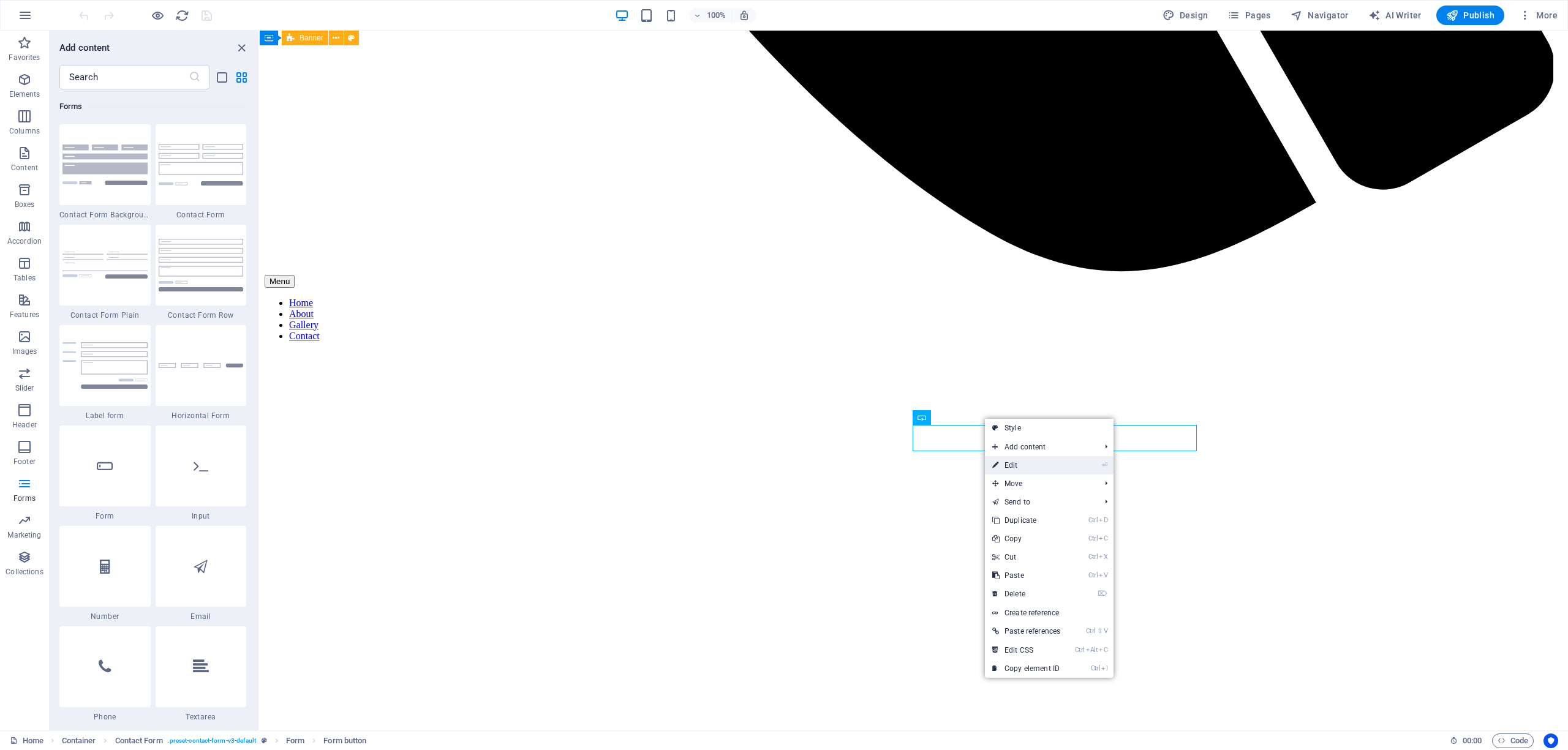
click at [1014, 463] on link "⏎ Edit" at bounding box center [1026, 465] width 82 height 18
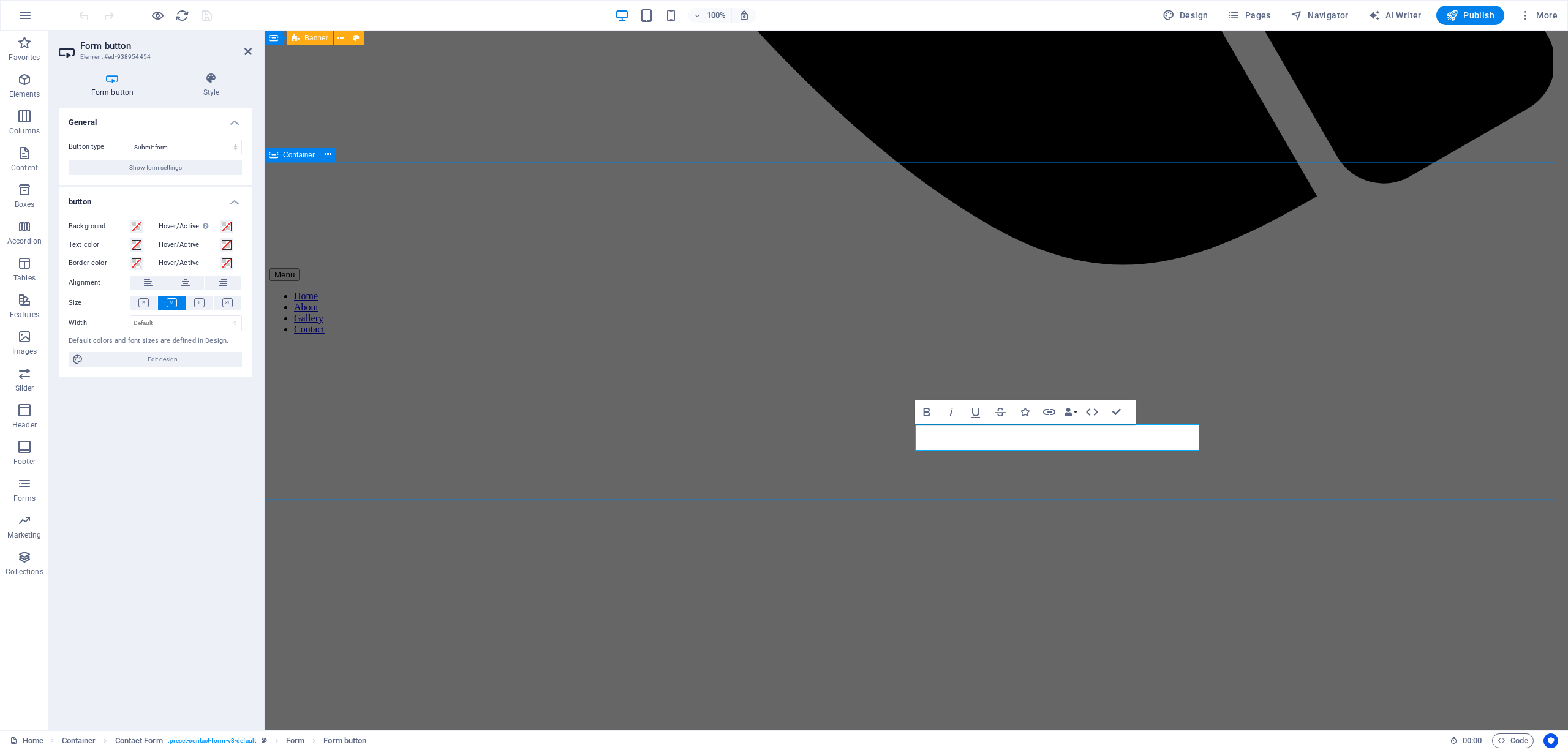
scroll to position [1532, 0]
click at [1049, 410] on icon "button" at bounding box center [1049, 412] width 15 height 15
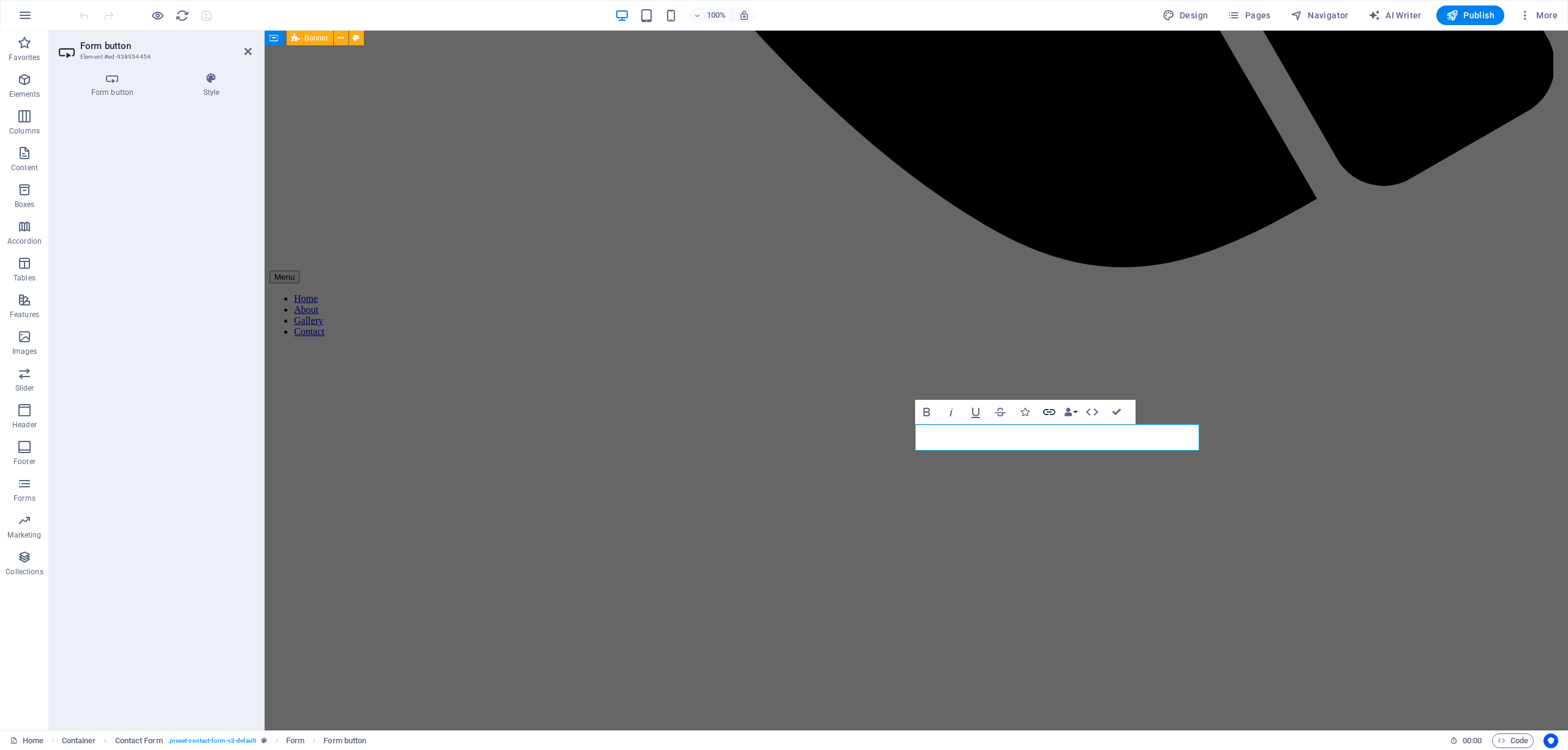
click at [1049, 410] on icon "button" at bounding box center [1049, 412] width 15 height 15
click at [1076, 410] on button "Data Bindings" at bounding box center [1071, 412] width 17 height 25
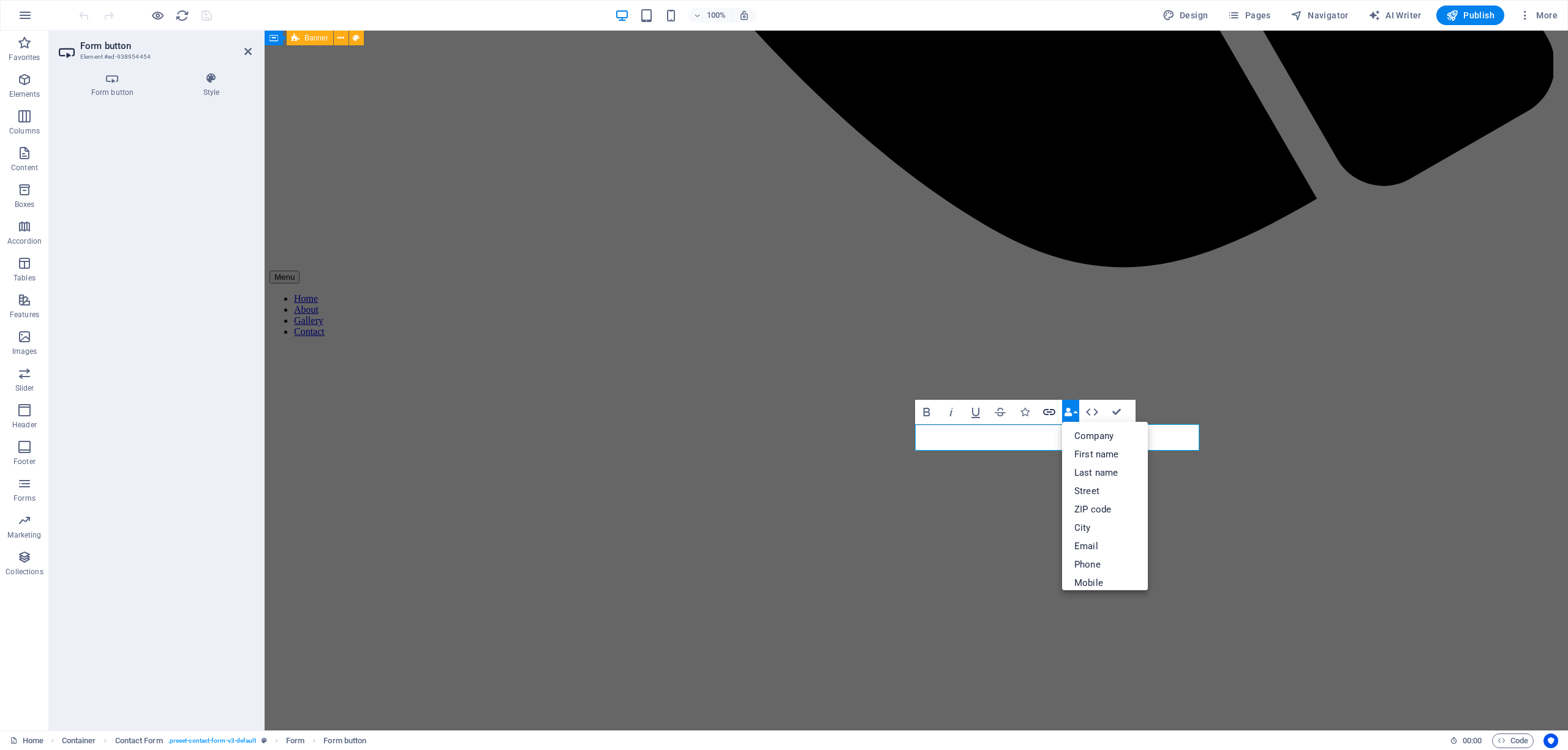
click at [1046, 410] on icon "button" at bounding box center [1049, 412] width 12 height 6
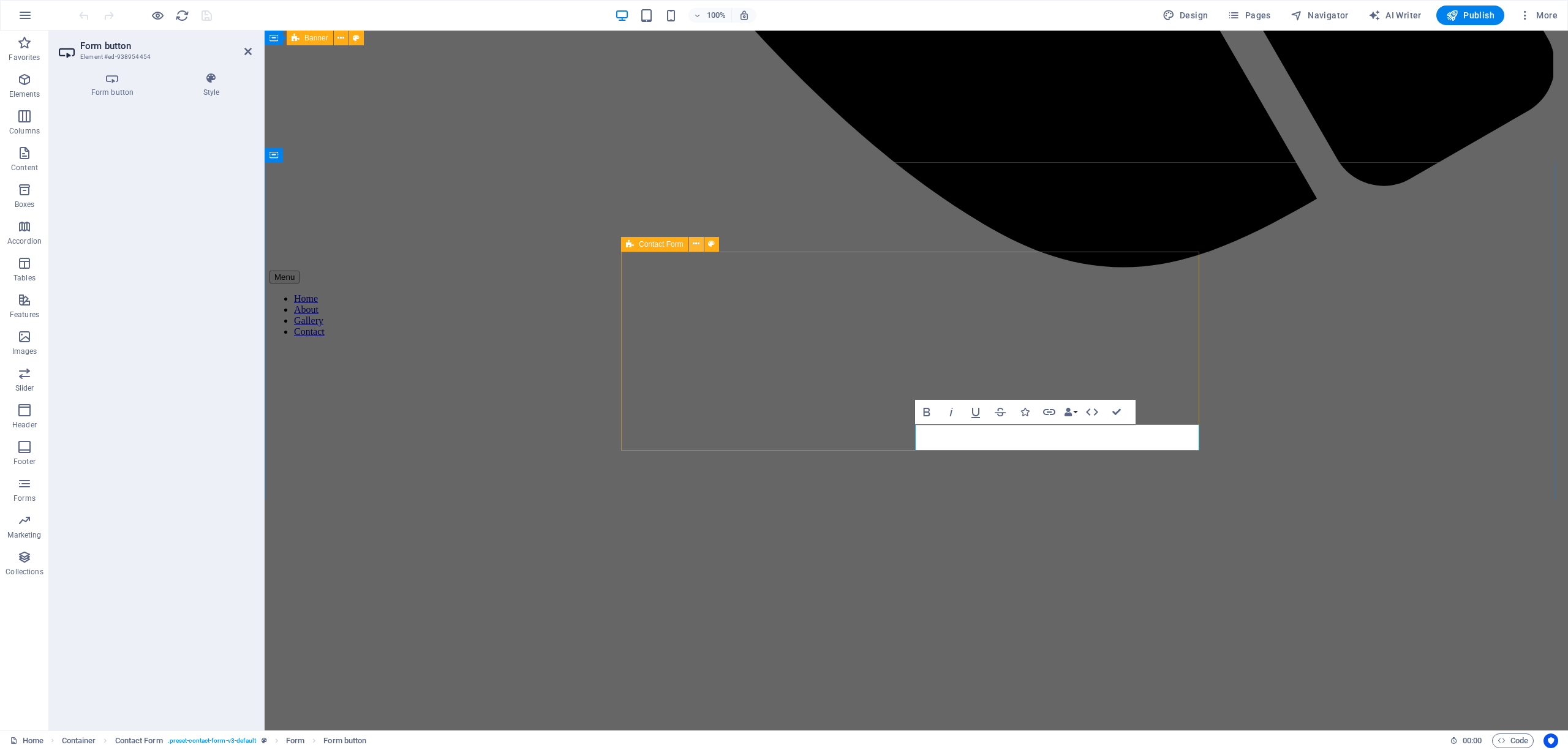
click at [697, 243] on icon at bounding box center [696, 244] width 7 height 13
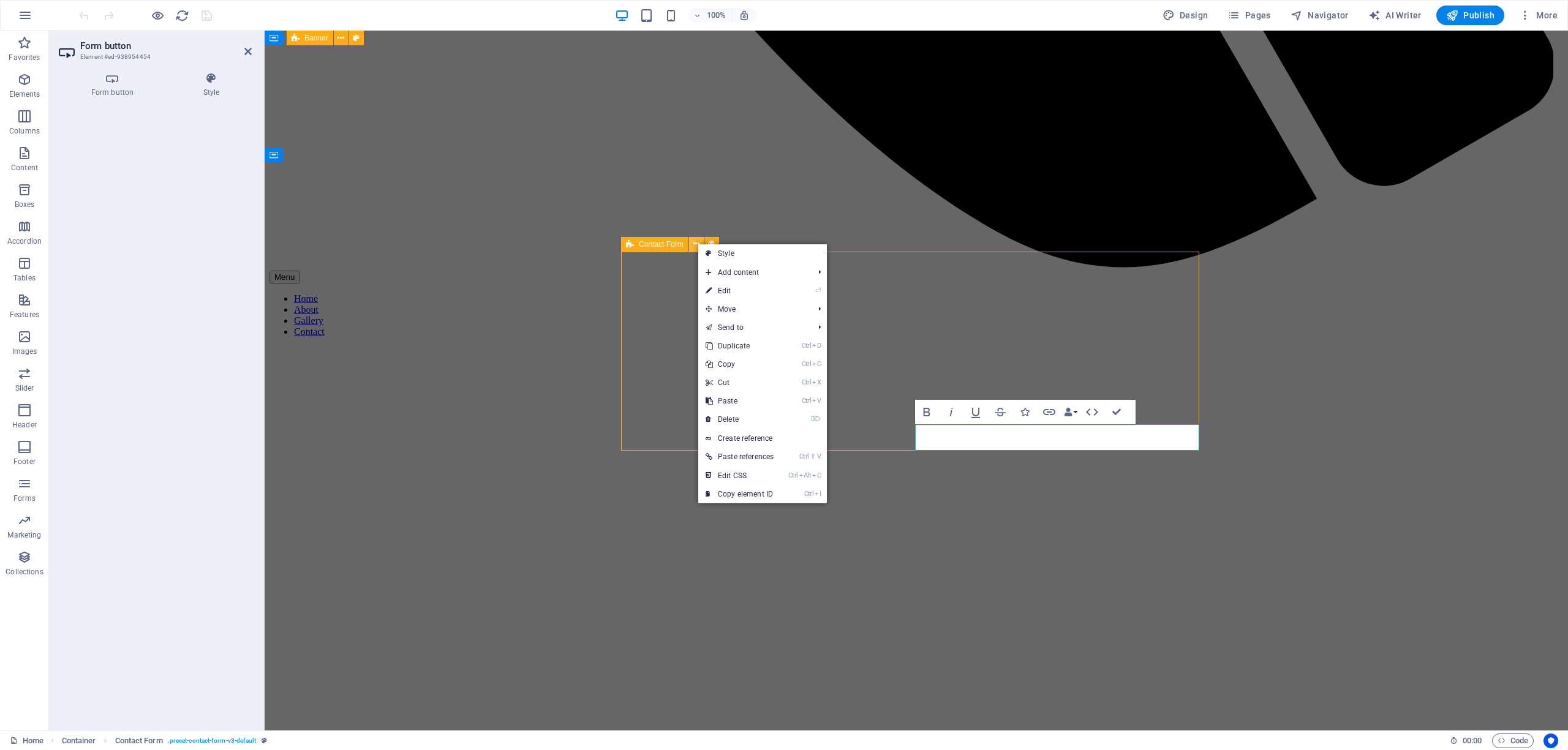
scroll to position [1629, 0]
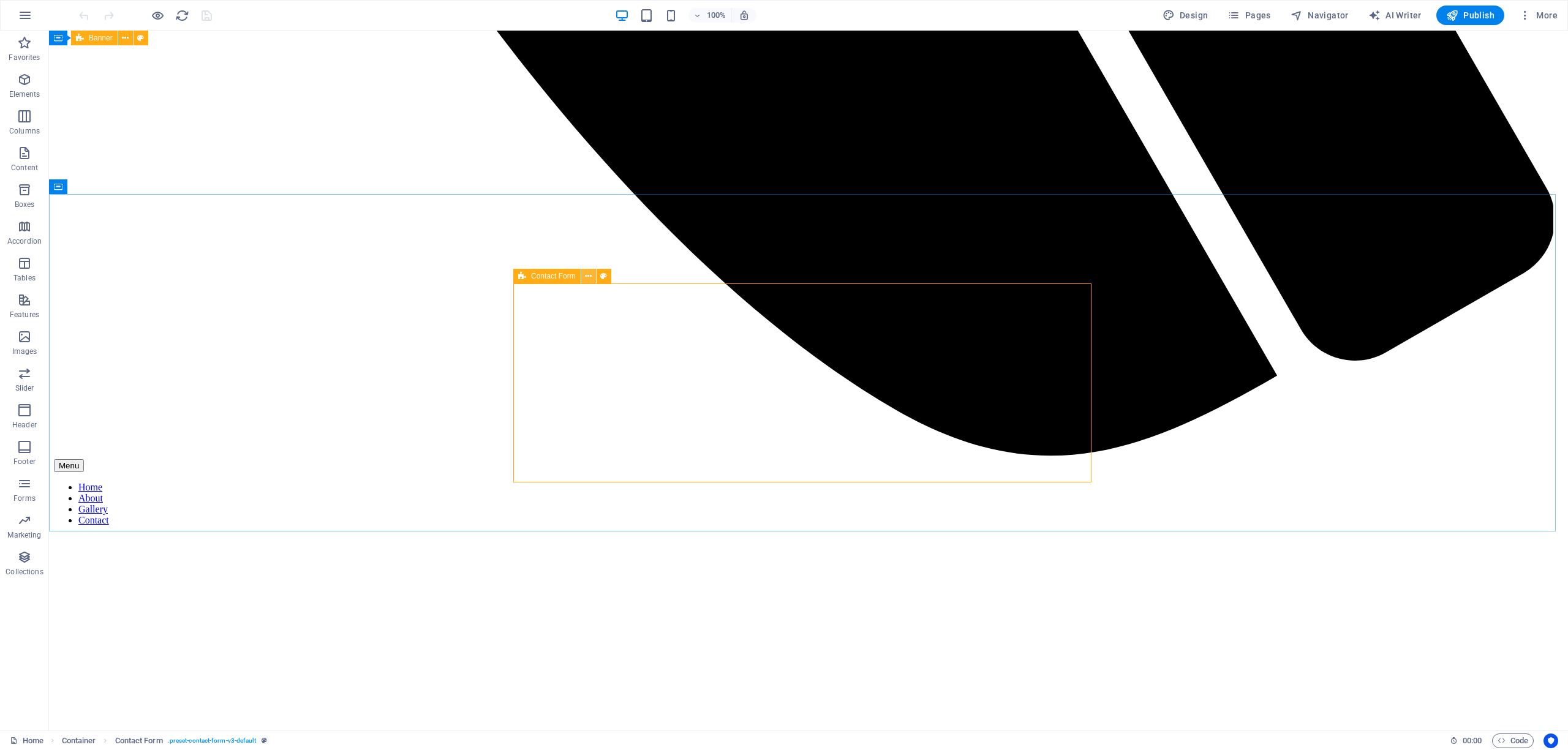
click at [587, 275] on icon at bounding box center [588, 277] width 7 height 13
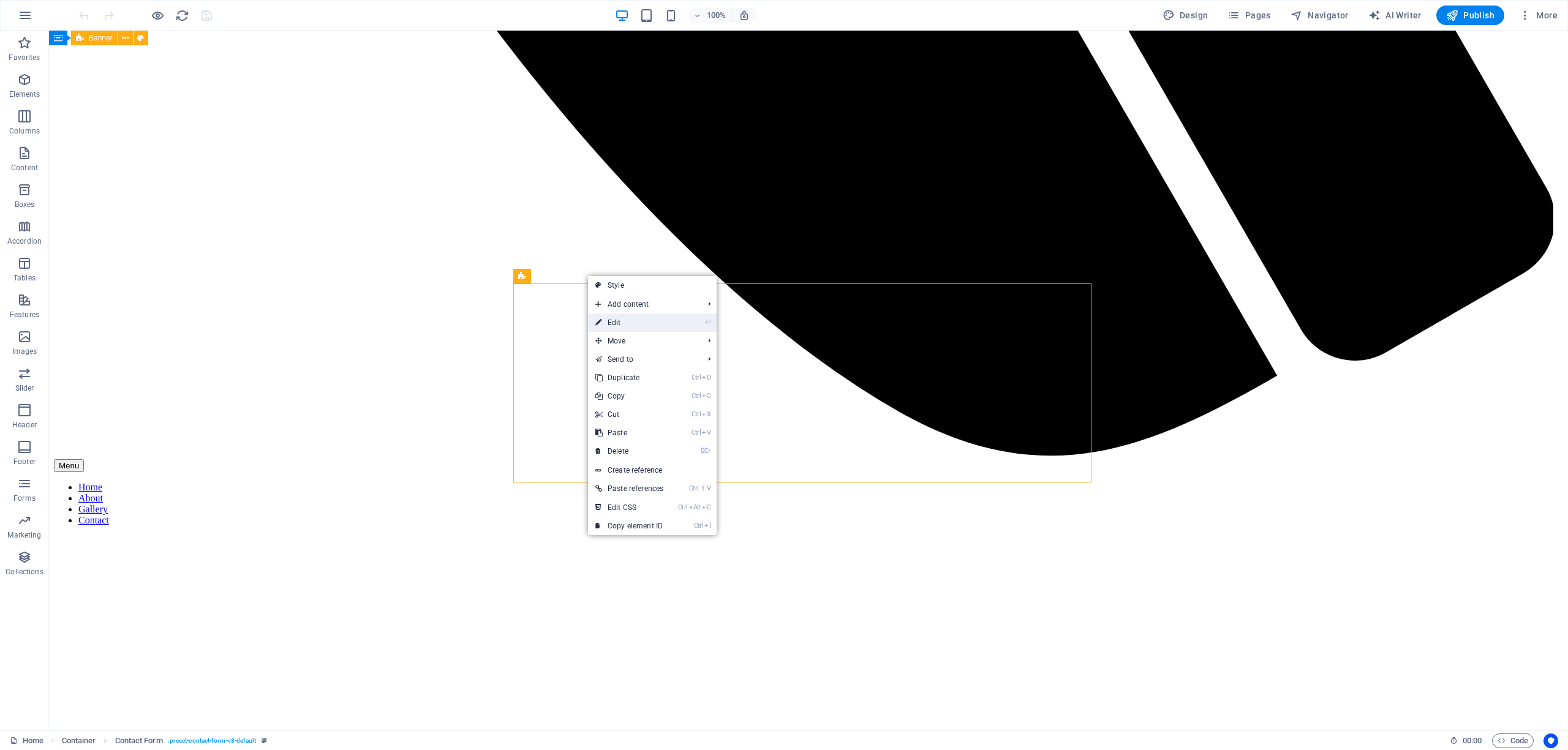
click at [616, 319] on link "⏎ Edit" at bounding box center [629, 322] width 82 height 18
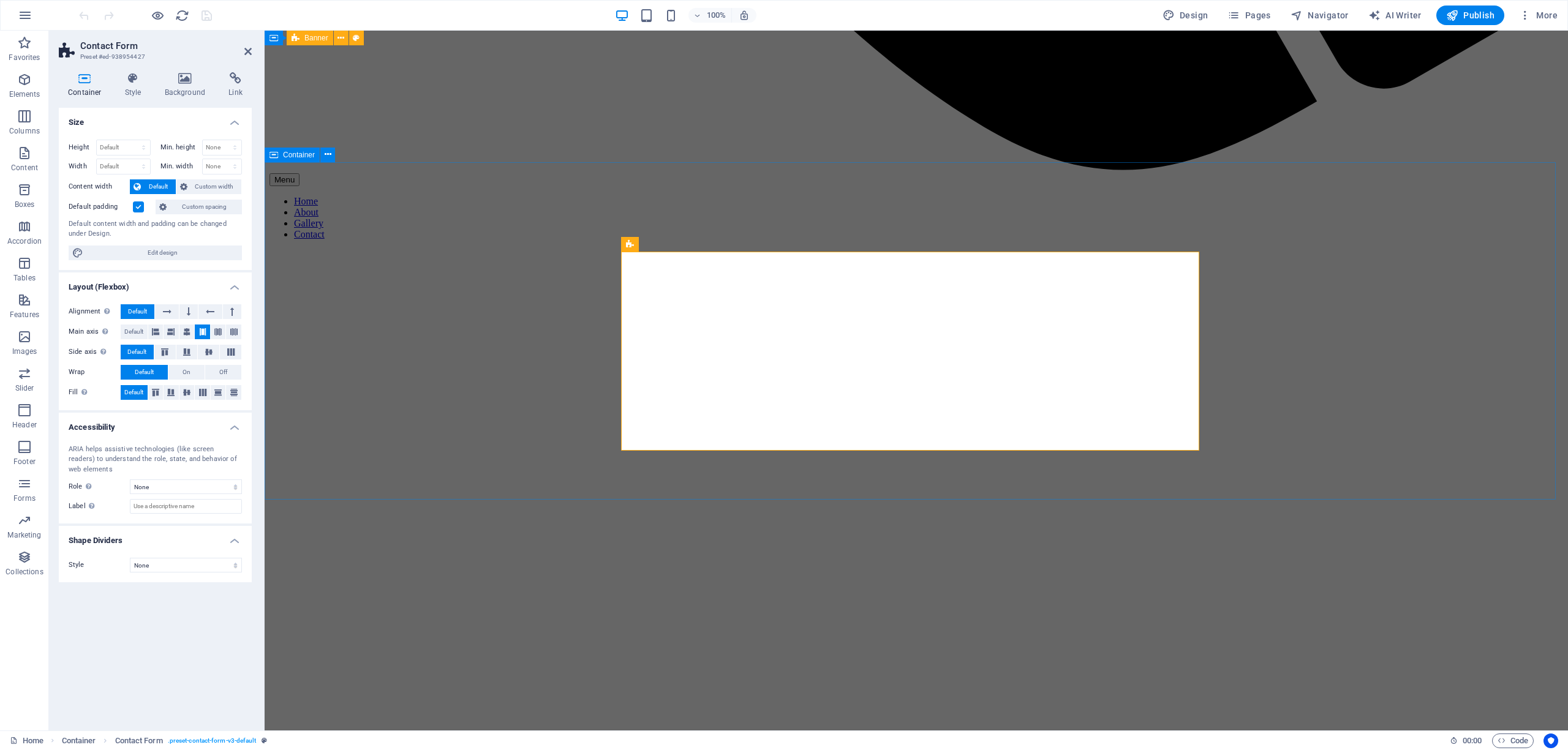
scroll to position [1532, 0]
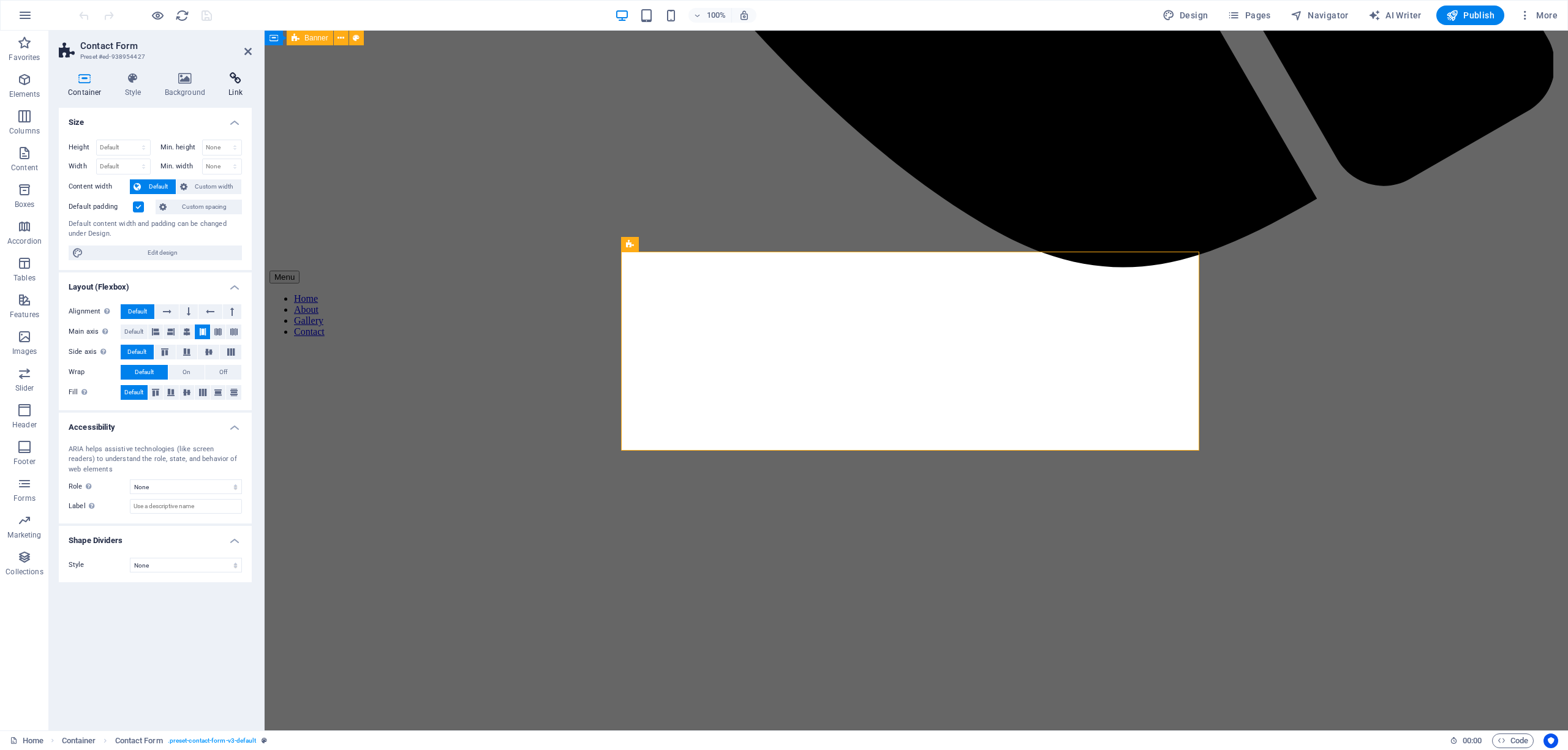
click at [233, 77] on icon at bounding box center [235, 78] width 32 height 12
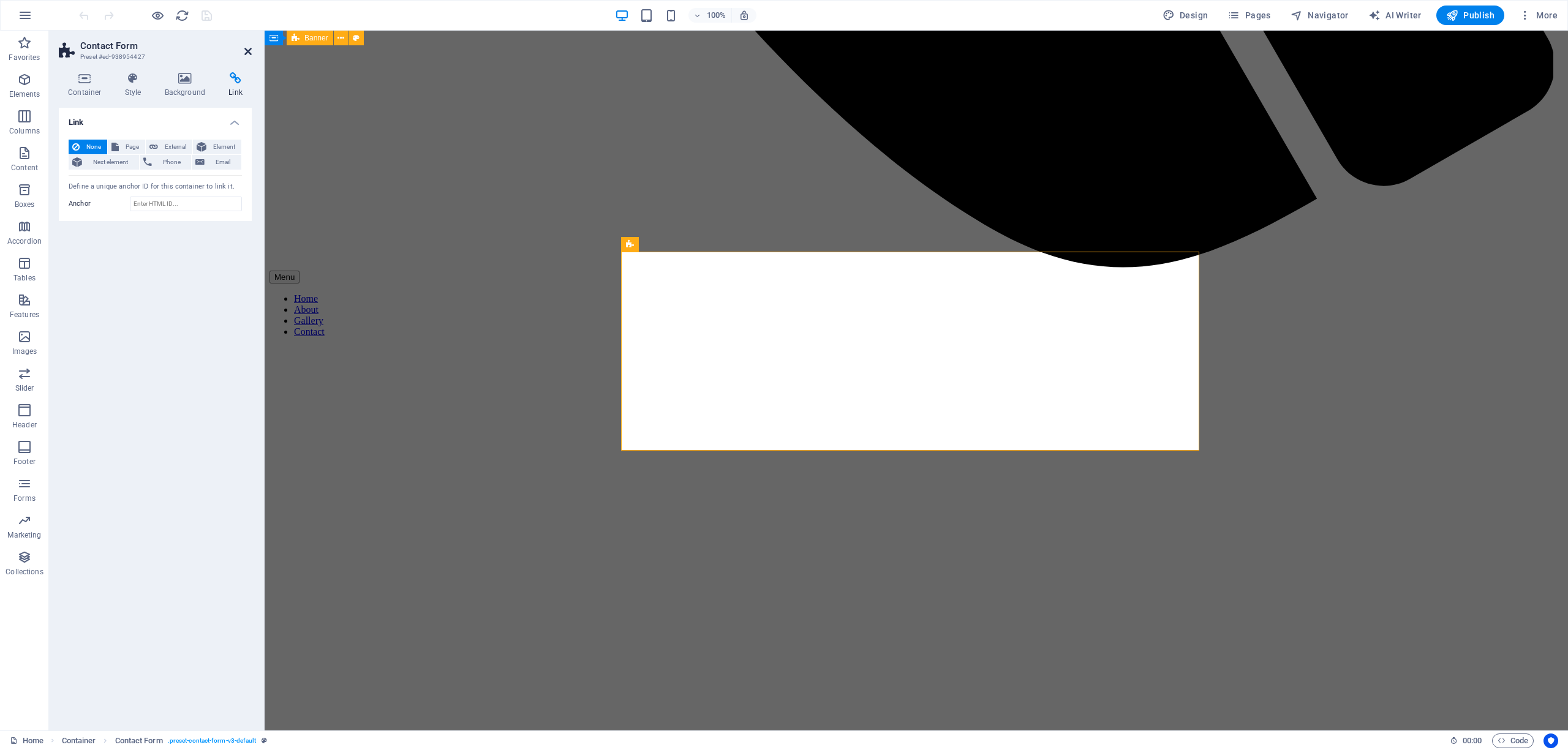
click at [249, 46] on icon at bounding box center [248, 51] width 8 height 10
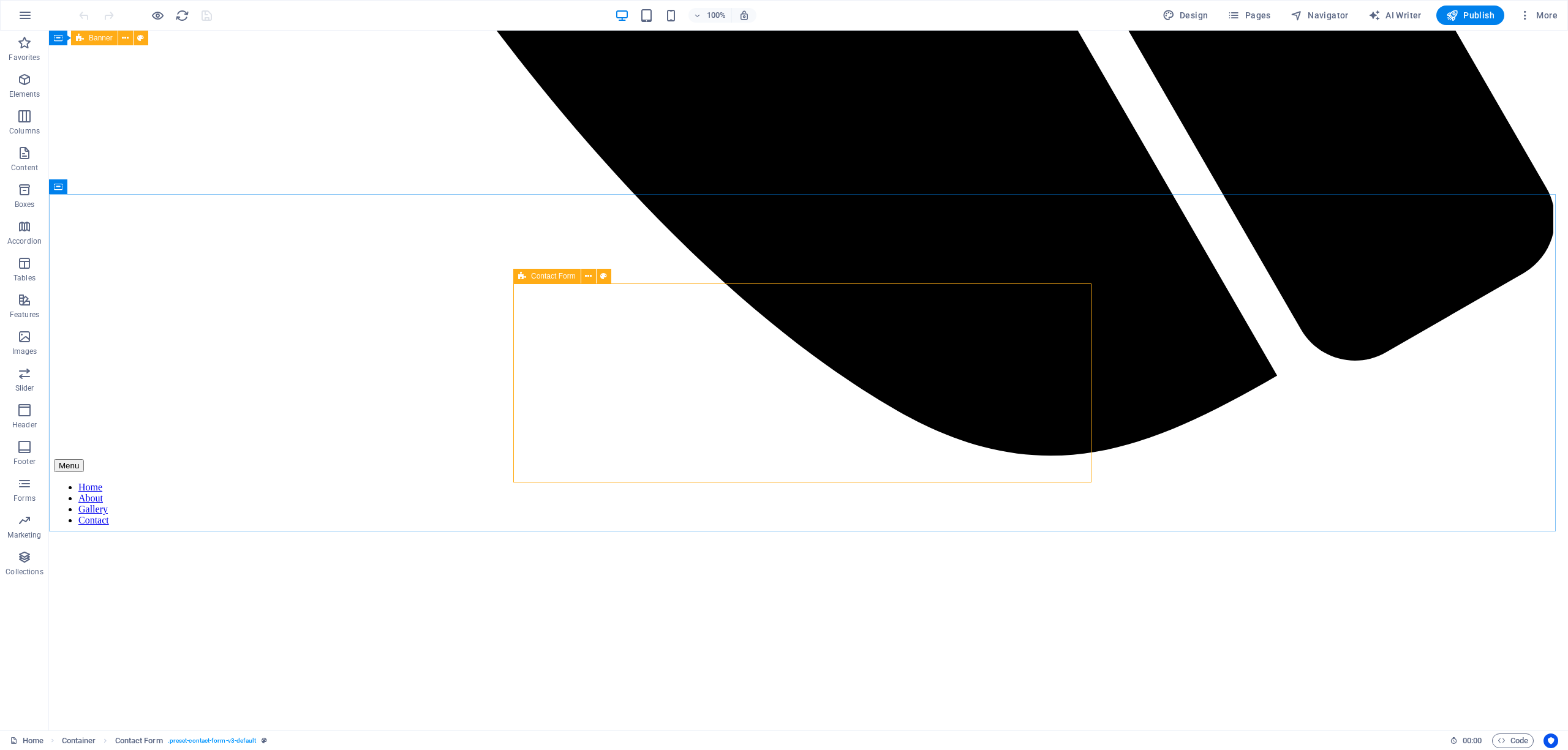
click at [551, 275] on span "Contact Form" at bounding box center [553, 277] width 44 height 8
click at [584, 271] on icon at bounding box center [583, 277] width 7 height 13
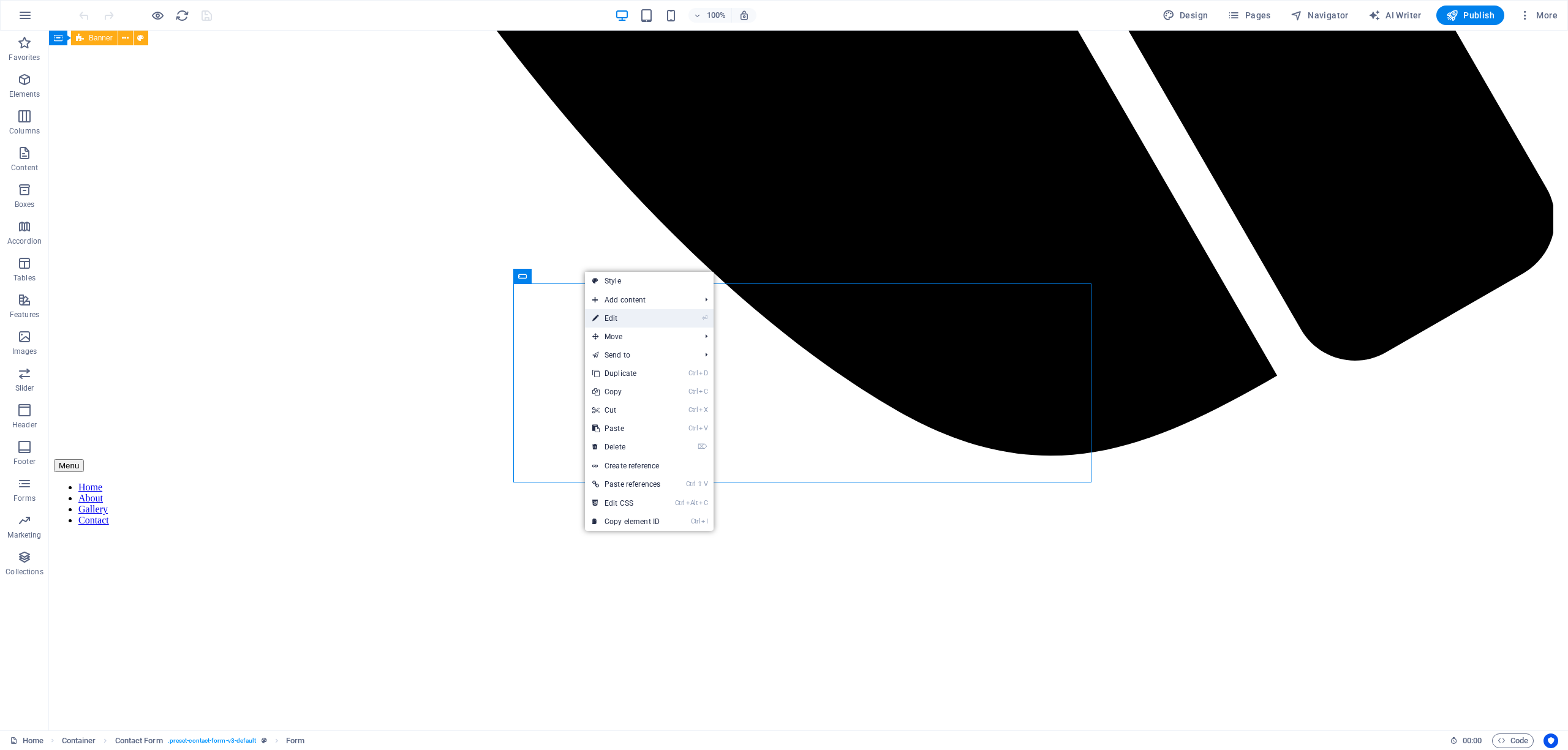
click at [611, 317] on link "⏎ Edit" at bounding box center [626, 318] width 82 height 18
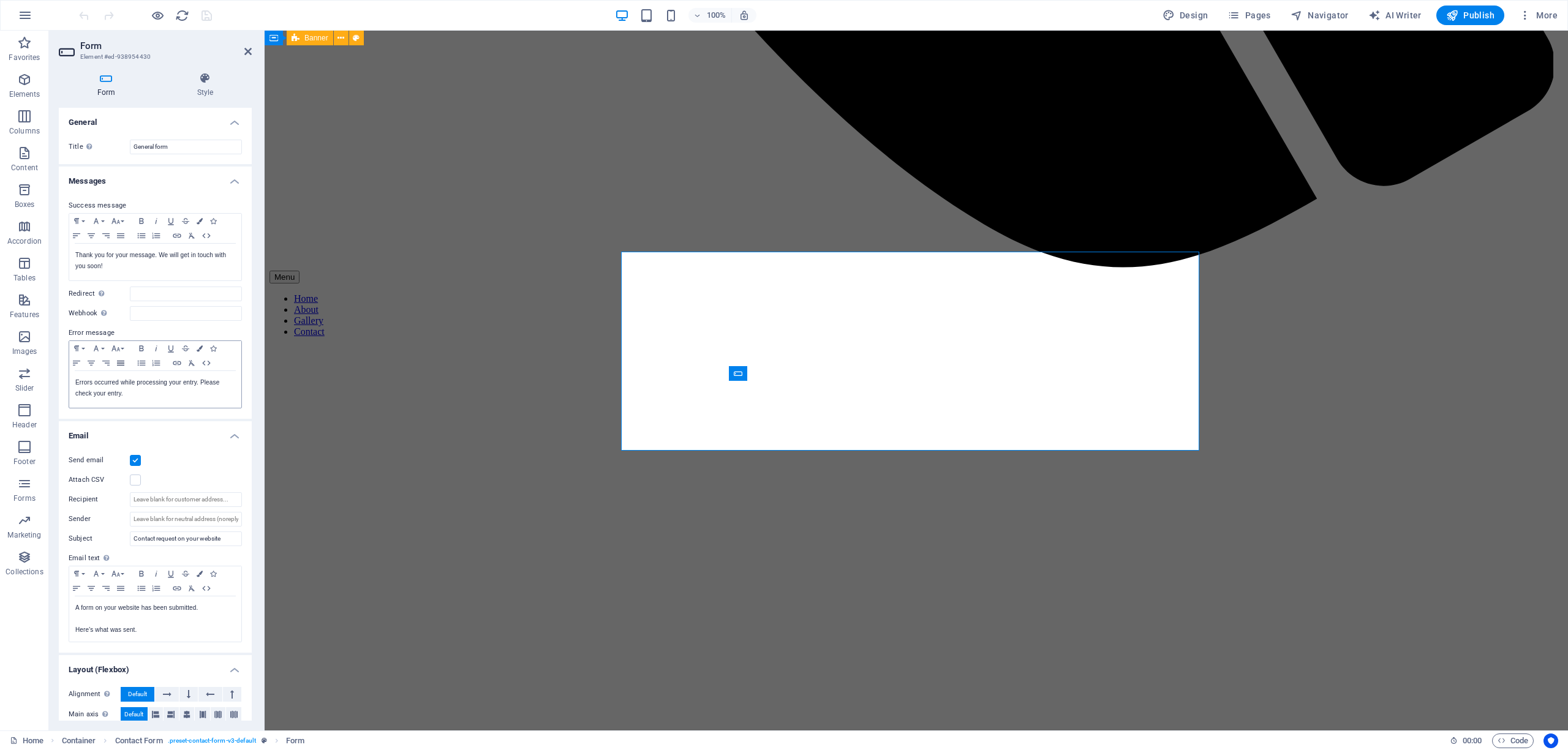
scroll to position [72, 0]
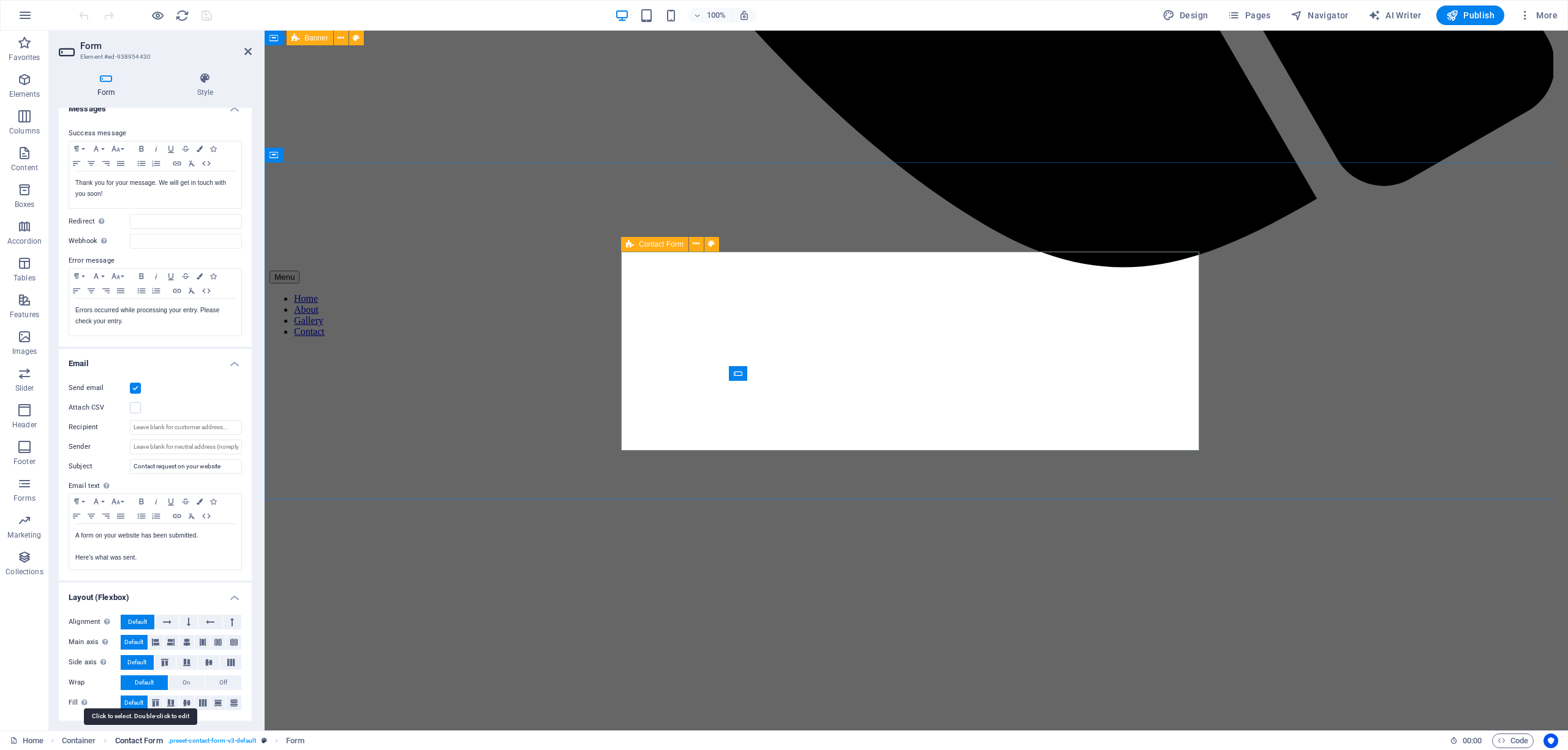
click at [132, 740] on span "Contact Form" at bounding box center [138, 740] width 48 height 15
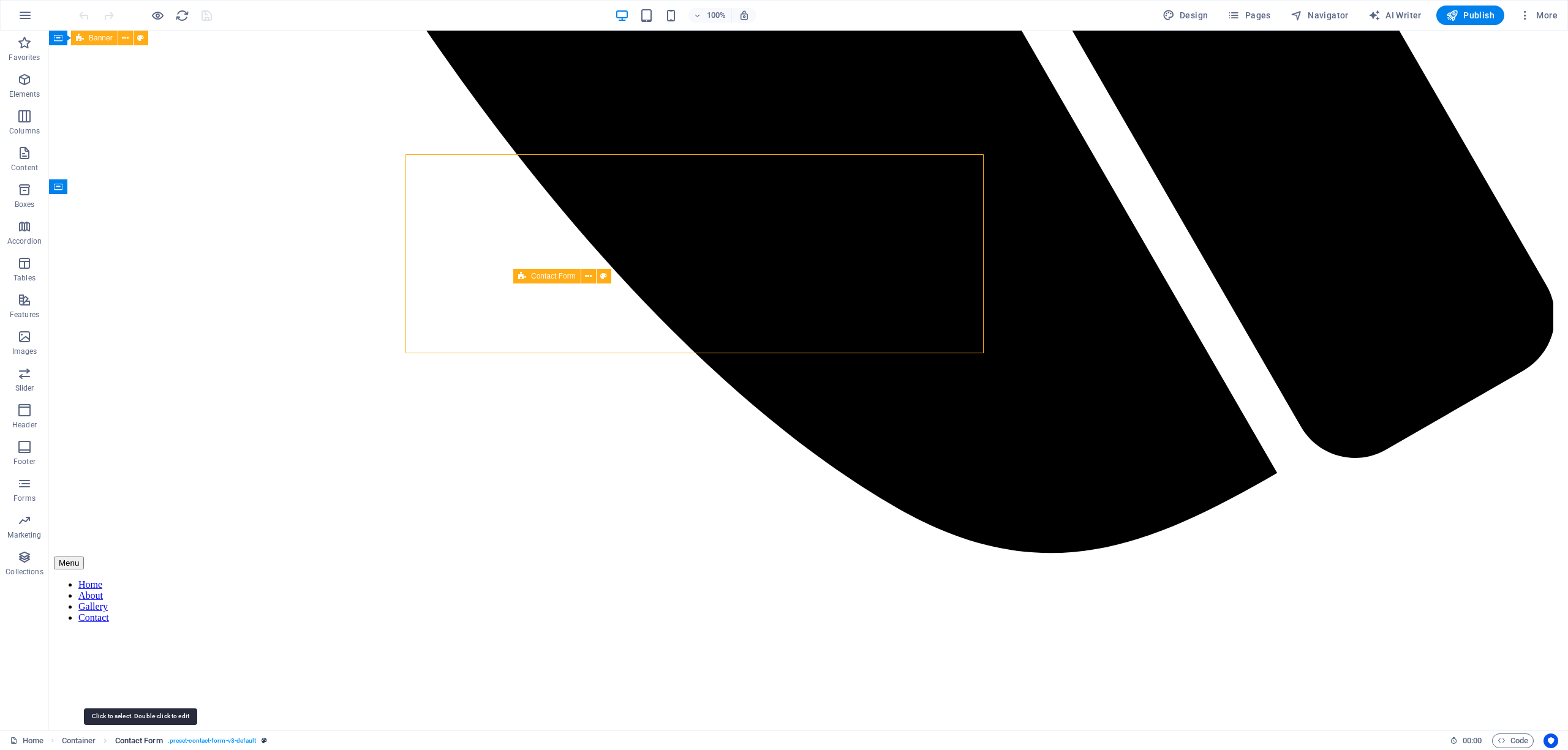
scroll to position [1629, 0]
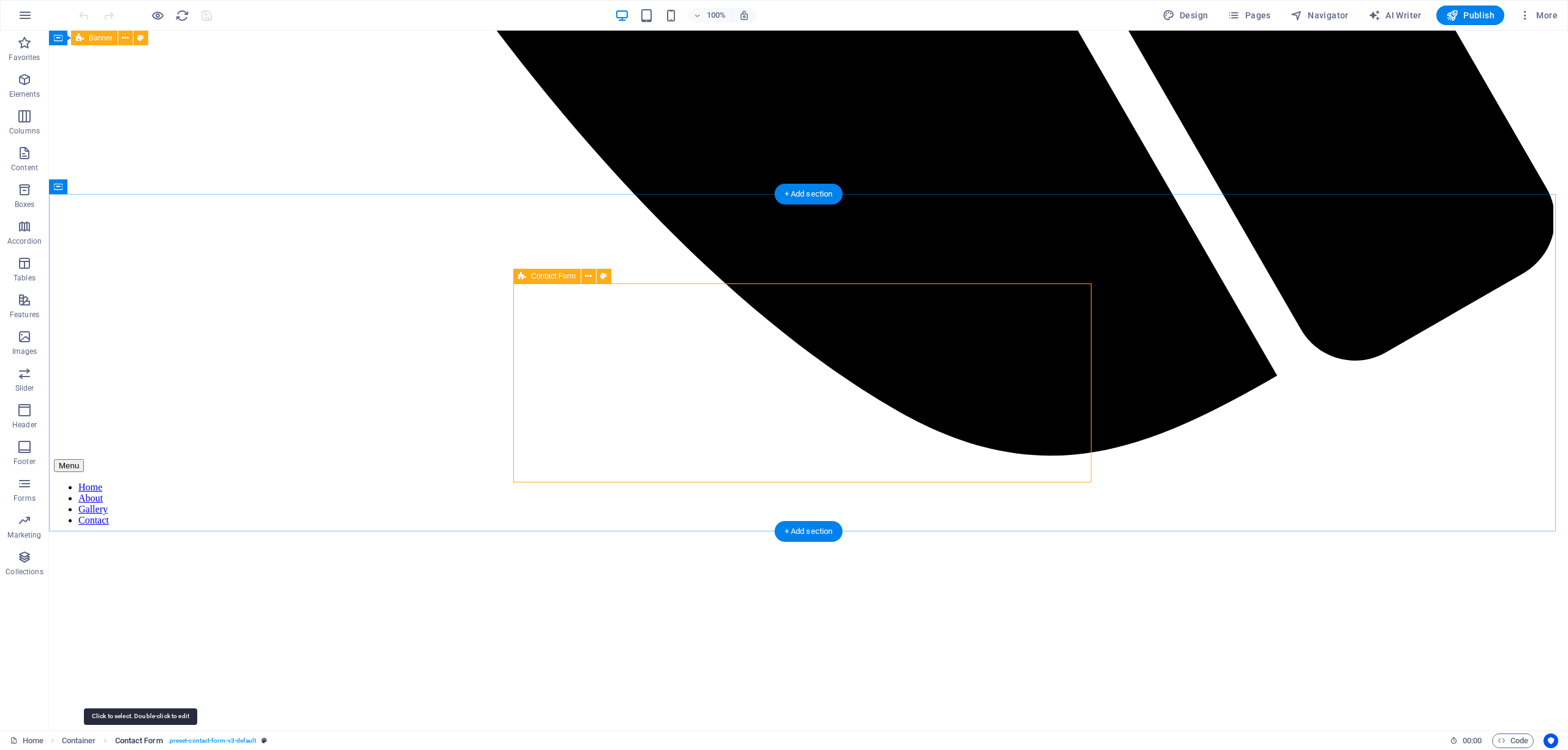
click at [130, 739] on span "Contact Form" at bounding box center [138, 740] width 48 height 15
click at [220, 736] on span ". preset-contact-form-v3-default" at bounding box center [212, 740] width 89 height 15
click at [140, 740] on span "Contact Form" at bounding box center [138, 740] width 48 height 15
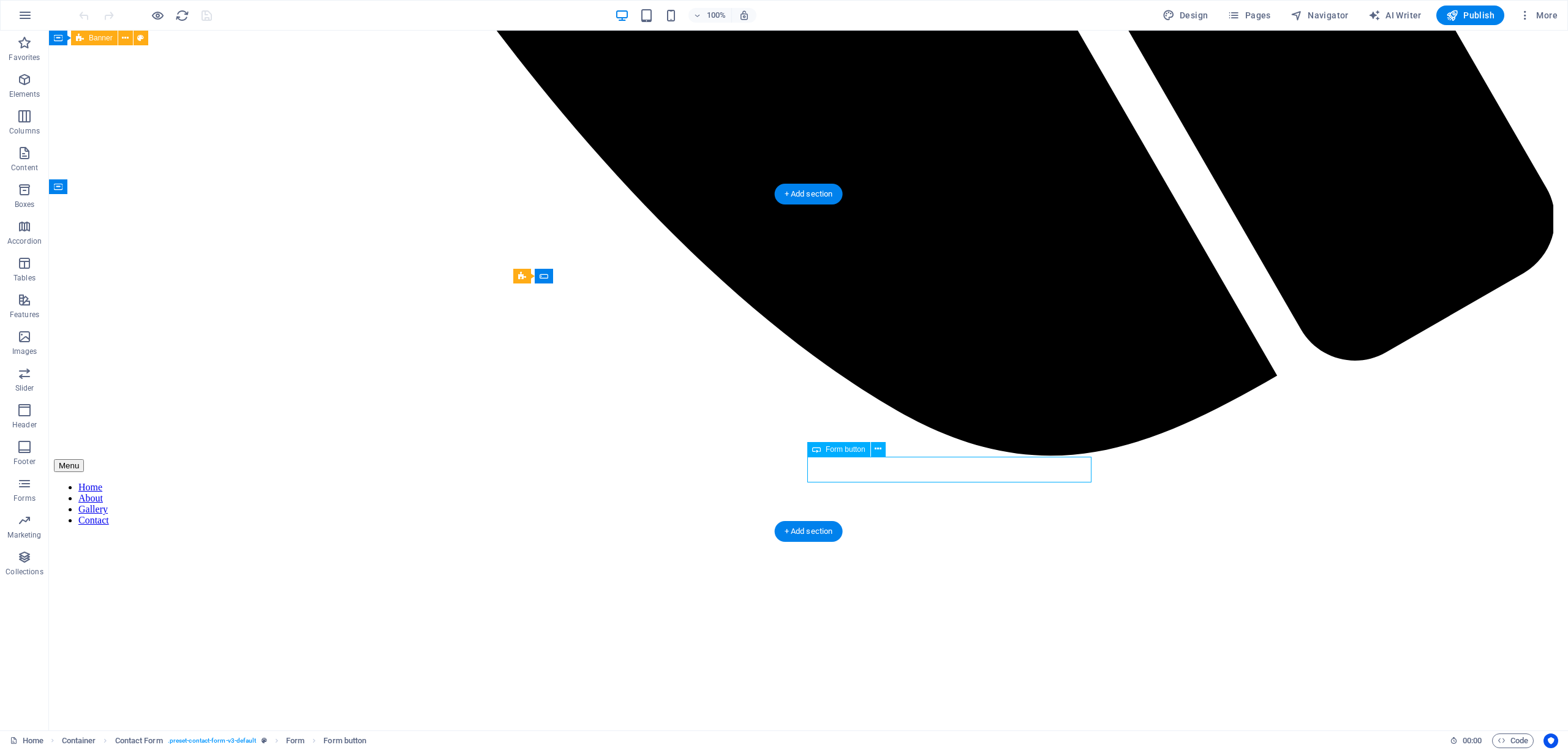
click at [877, 447] on icon at bounding box center [878, 449] width 7 height 13
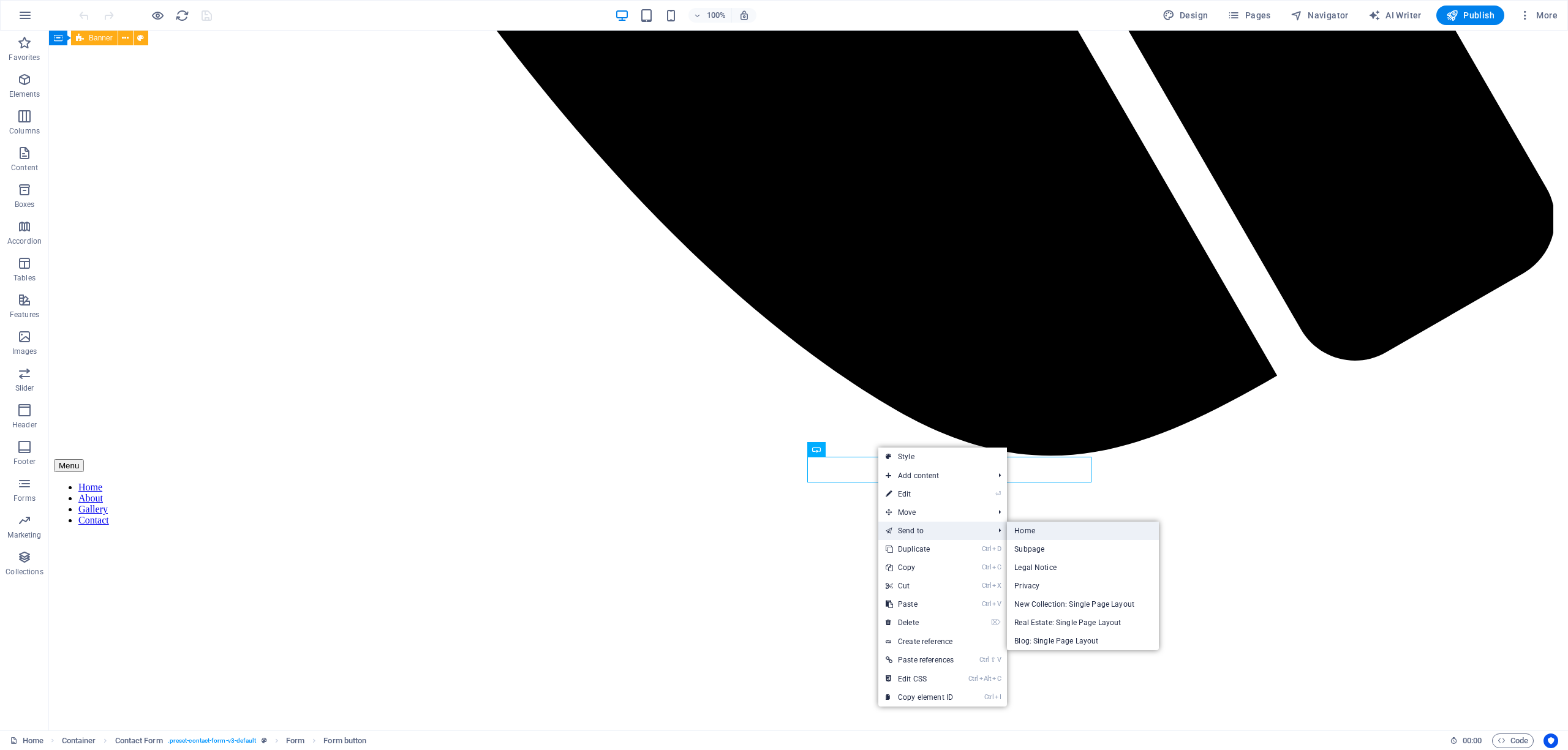
click at [1028, 527] on link "Home" at bounding box center [1083, 530] width 152 height 18
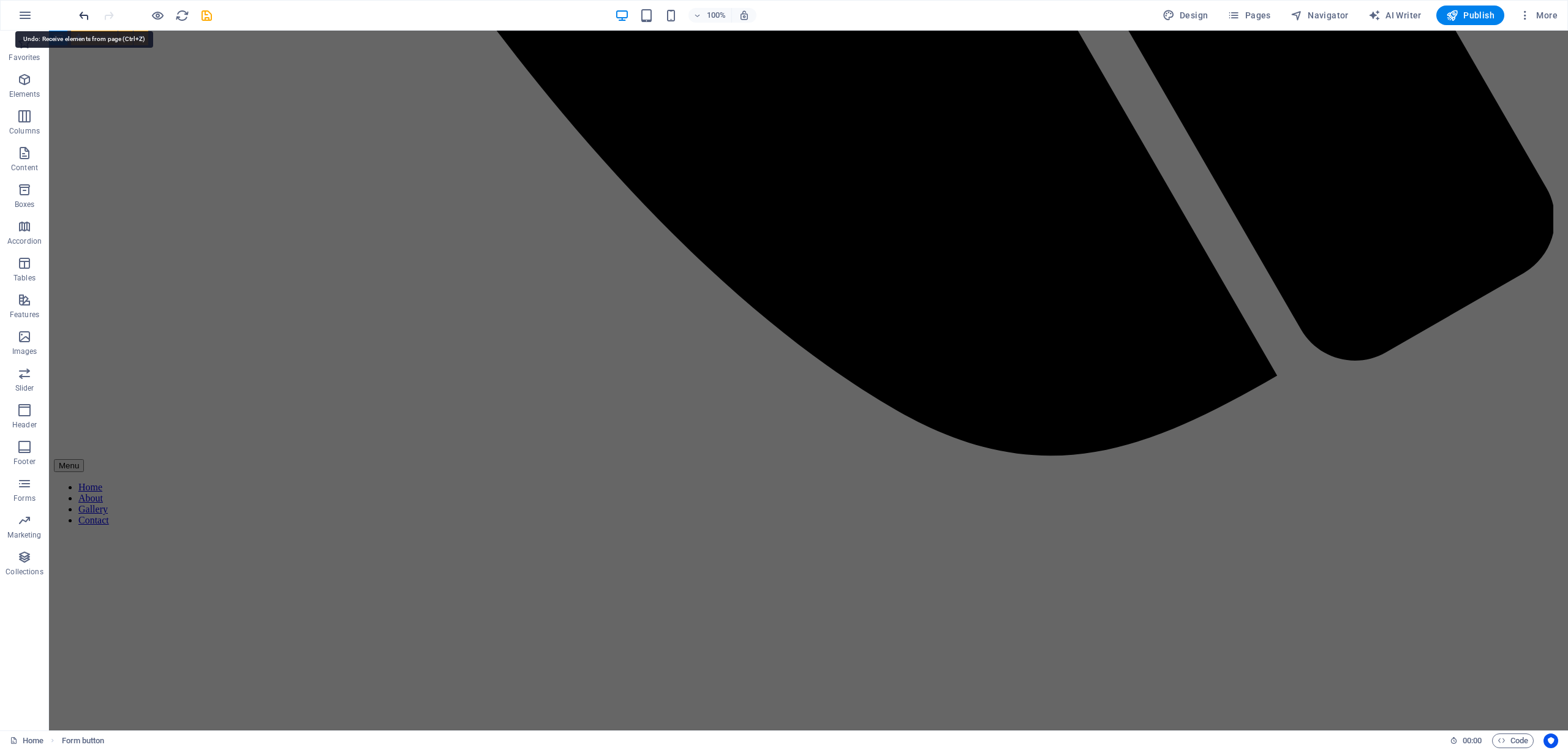
click at [84, 12] on icon "undo" at bounding box center [84, 16] width 14 height 14
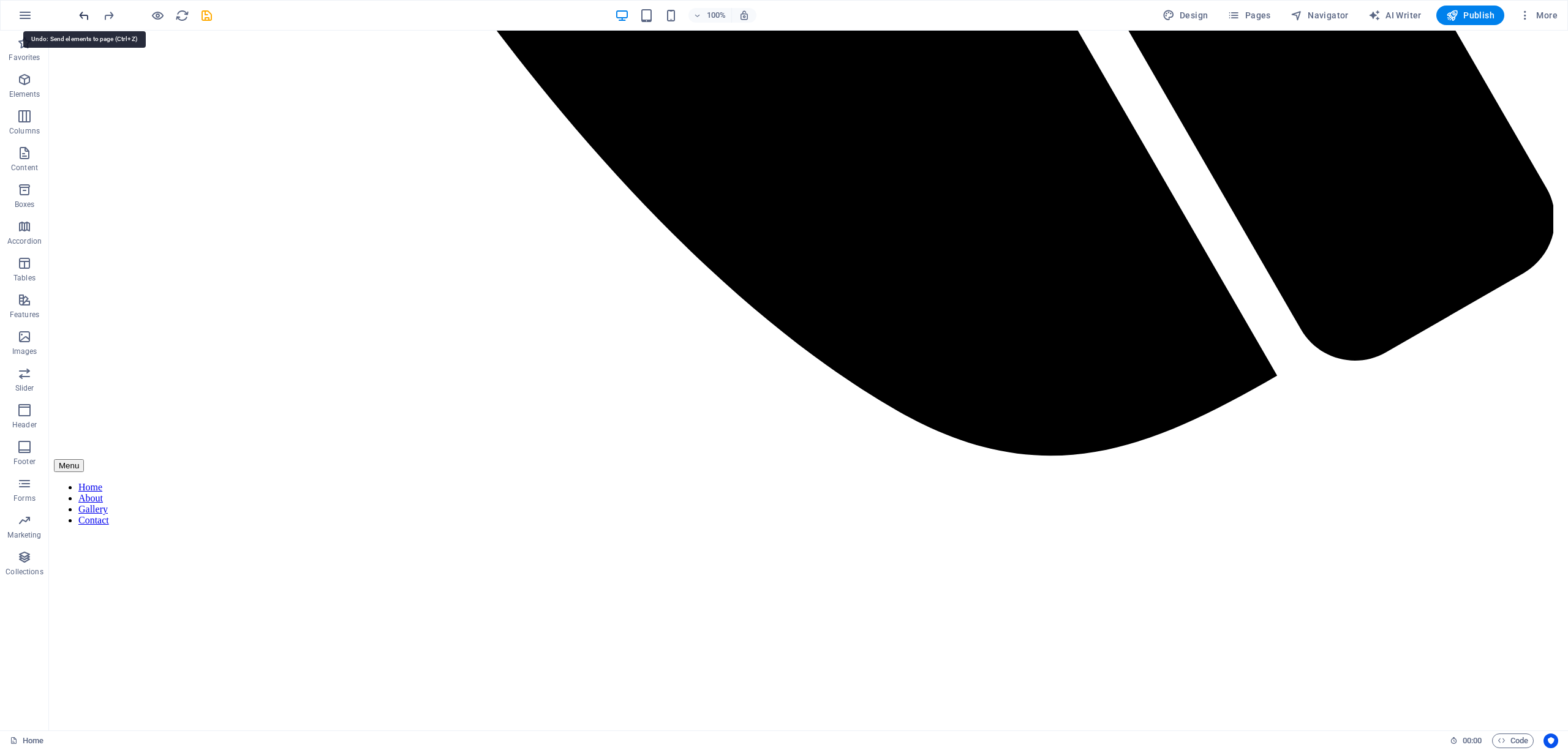
click at [81, 16] on icon "undo" at bounding box center [84, 16] width 14 height 14
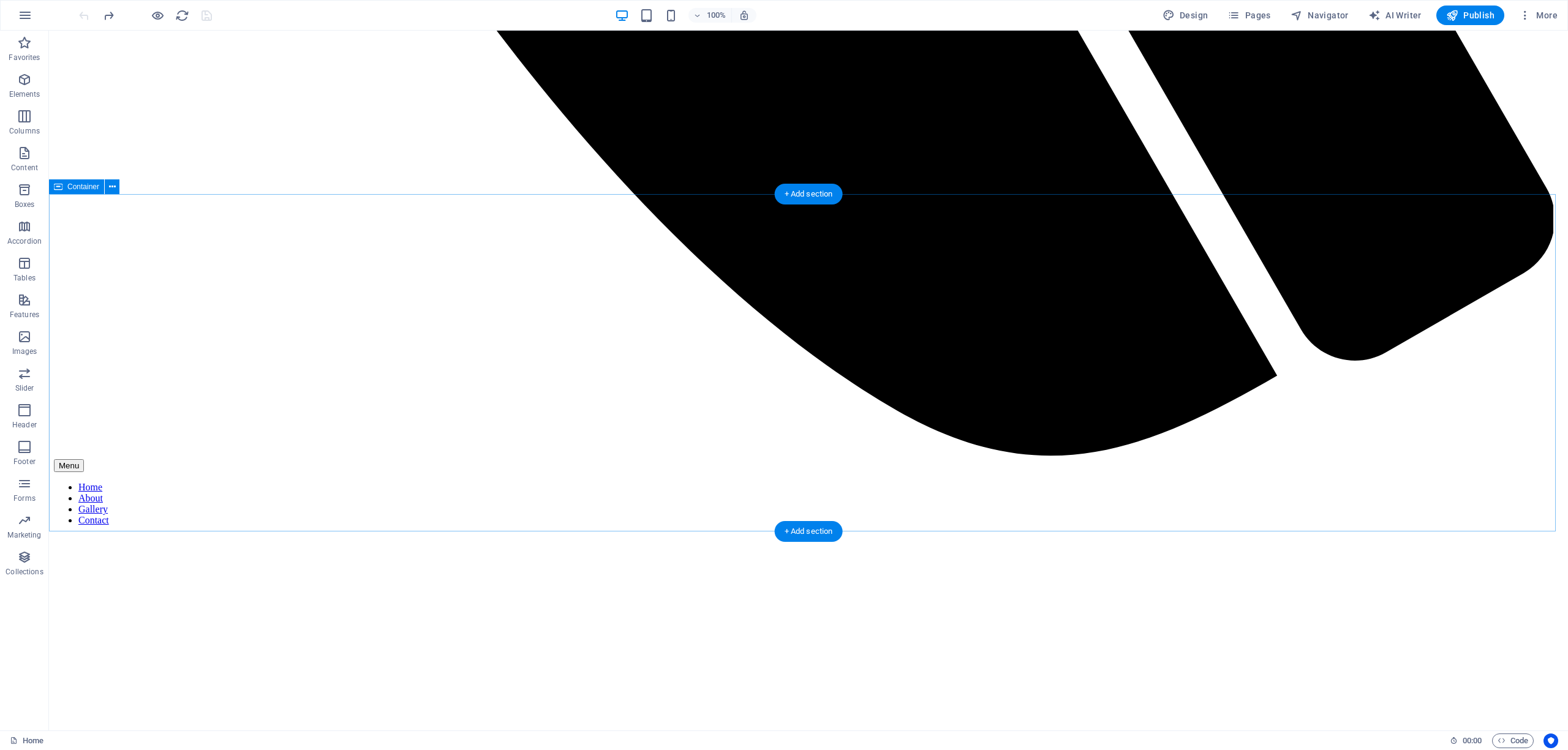
click at [878, 444] on icon at bounding box center [878, 449] width 7 height 13
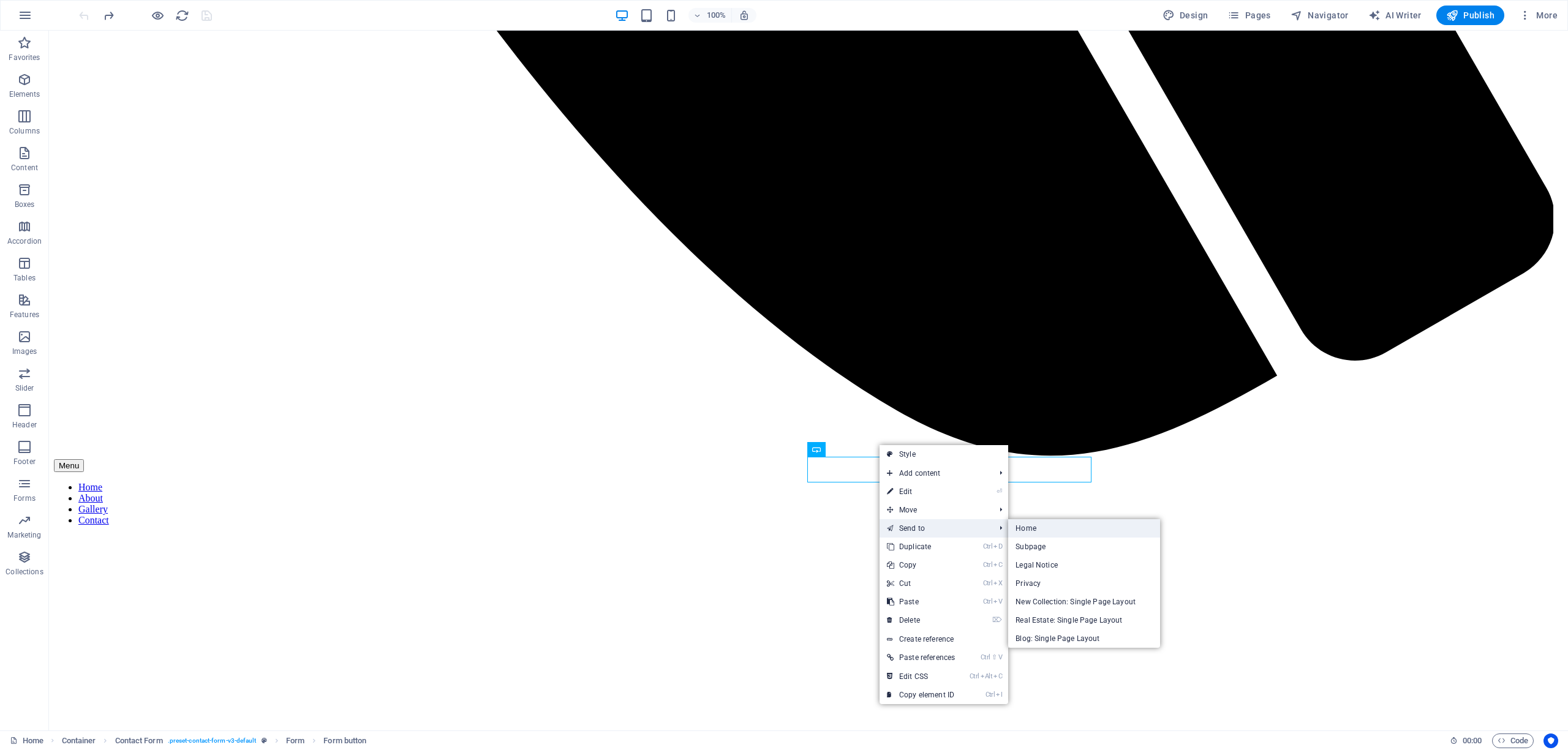
click at [1043, 523] on link "Home" at bounding box center [1084, 528] width 152 height 18
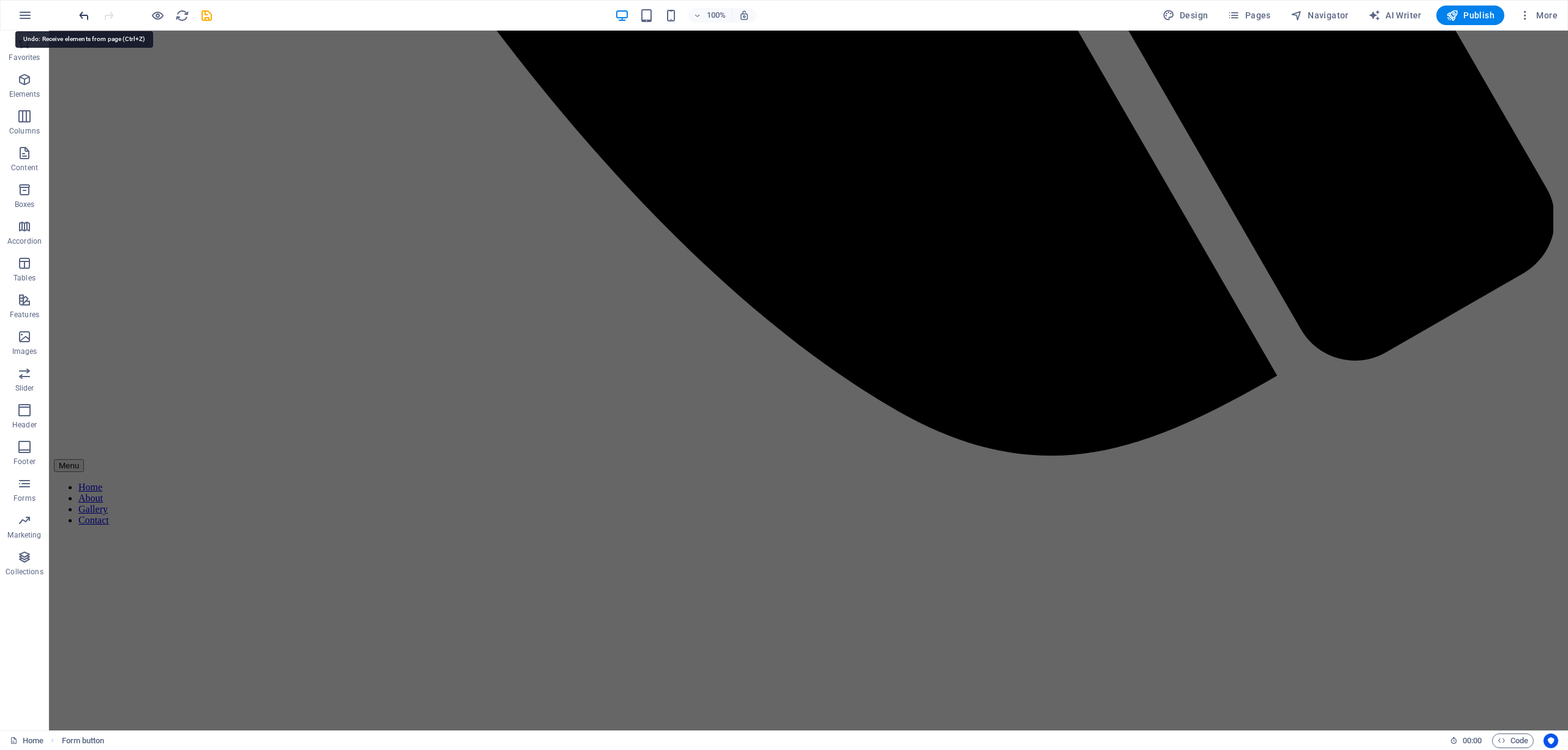
click at [84, 11] on icon "undo" at bounding box center [84, 16] width 14 height 14
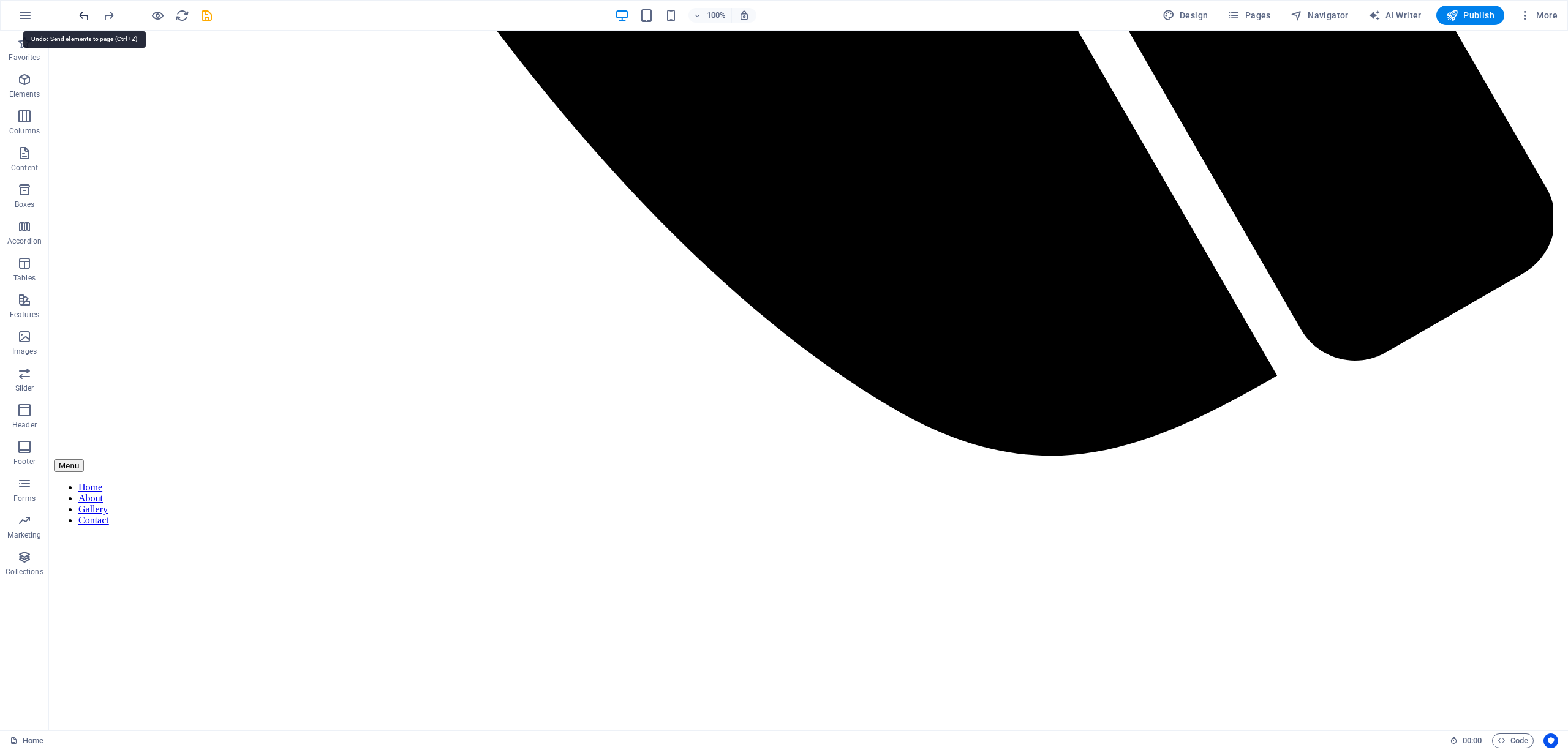
click at [84, 11] on icon "undo" at bounding box center [84, 16] width 14 height 14
click at [878, 447] on icon at bounding box center [878, 449] width 7 height 13
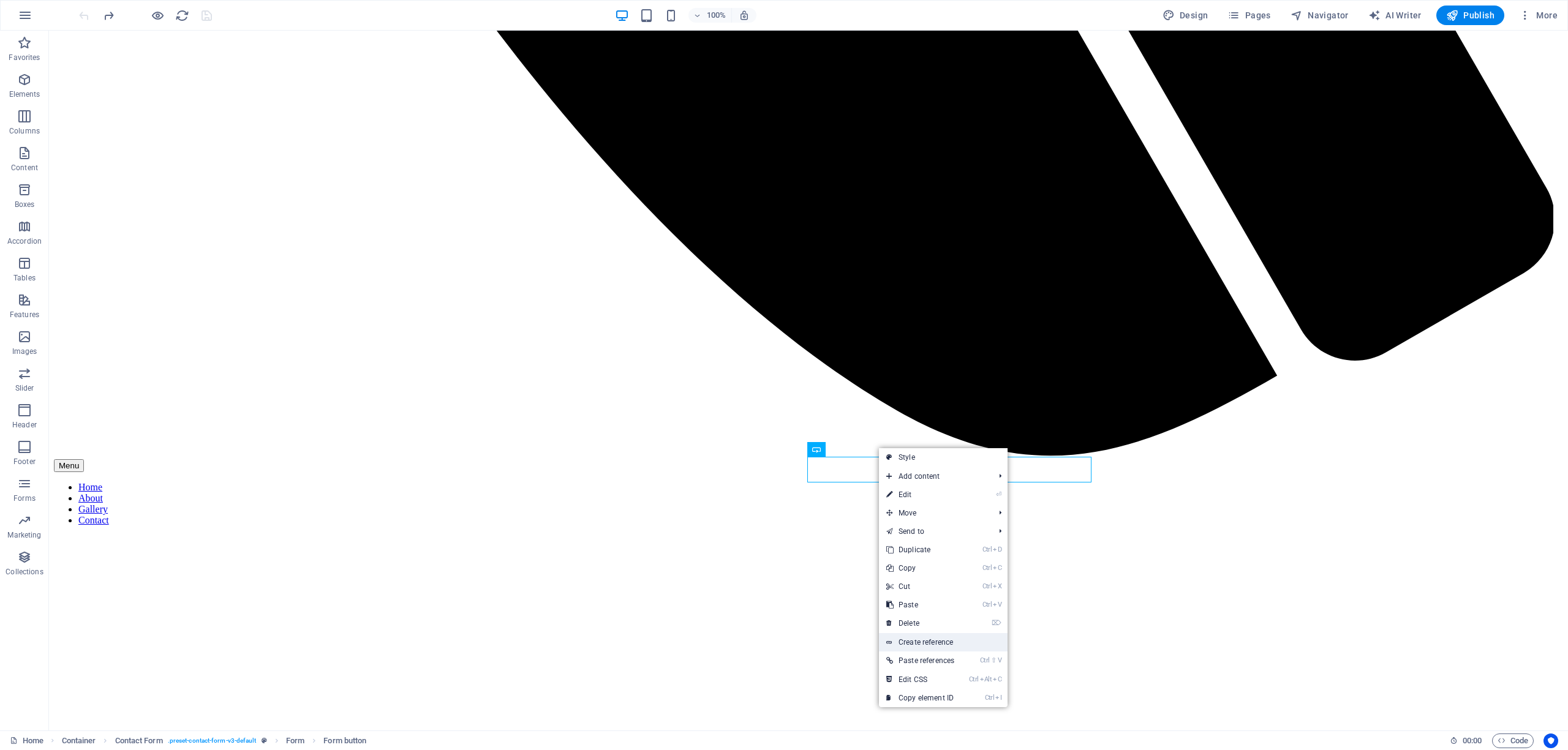
click at [924, 638] on link "Create reference" at bounding box center [943, 642] width 129 height 18
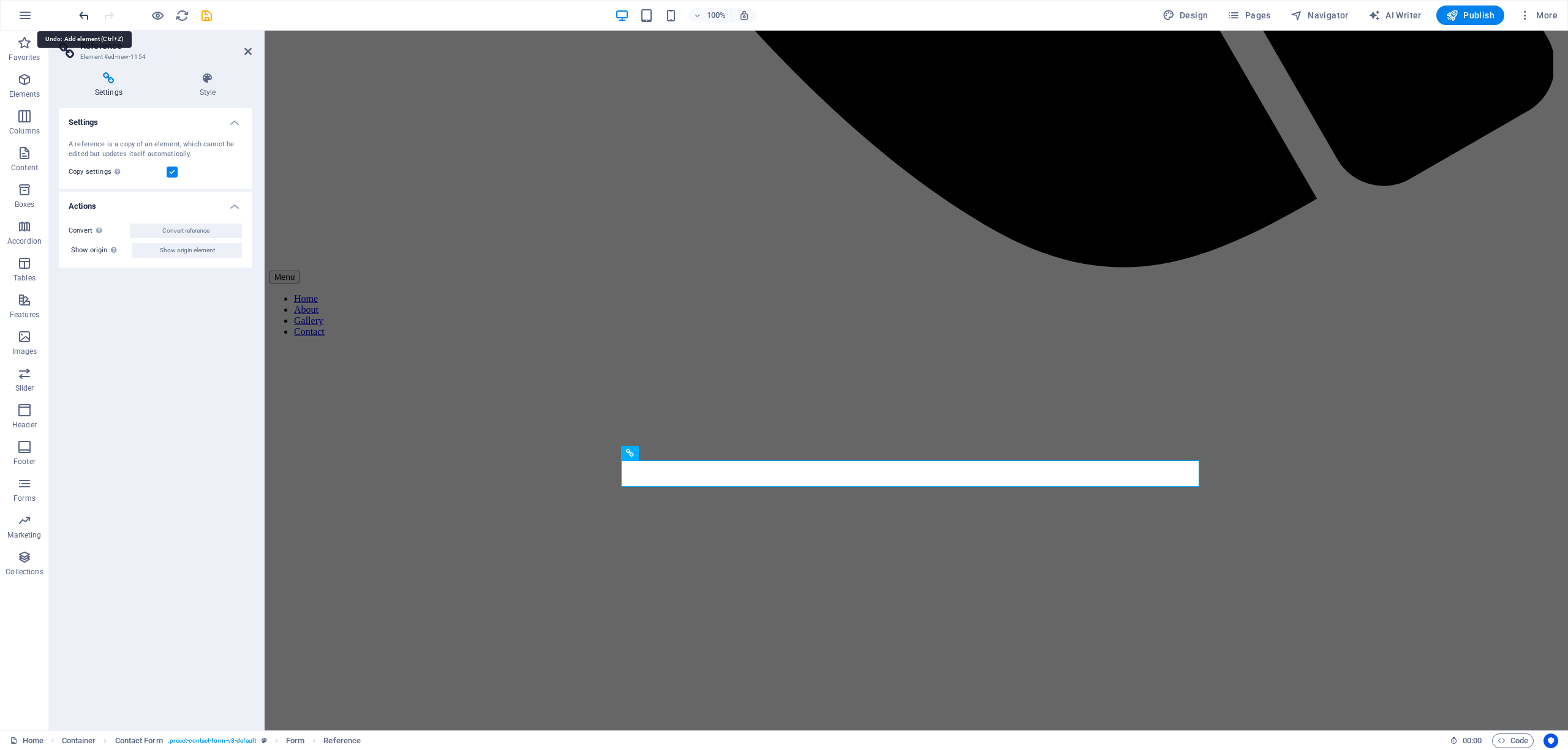
click at [81, 13] on icon "undo" at bounding box center [84, 16] width 14 height 14
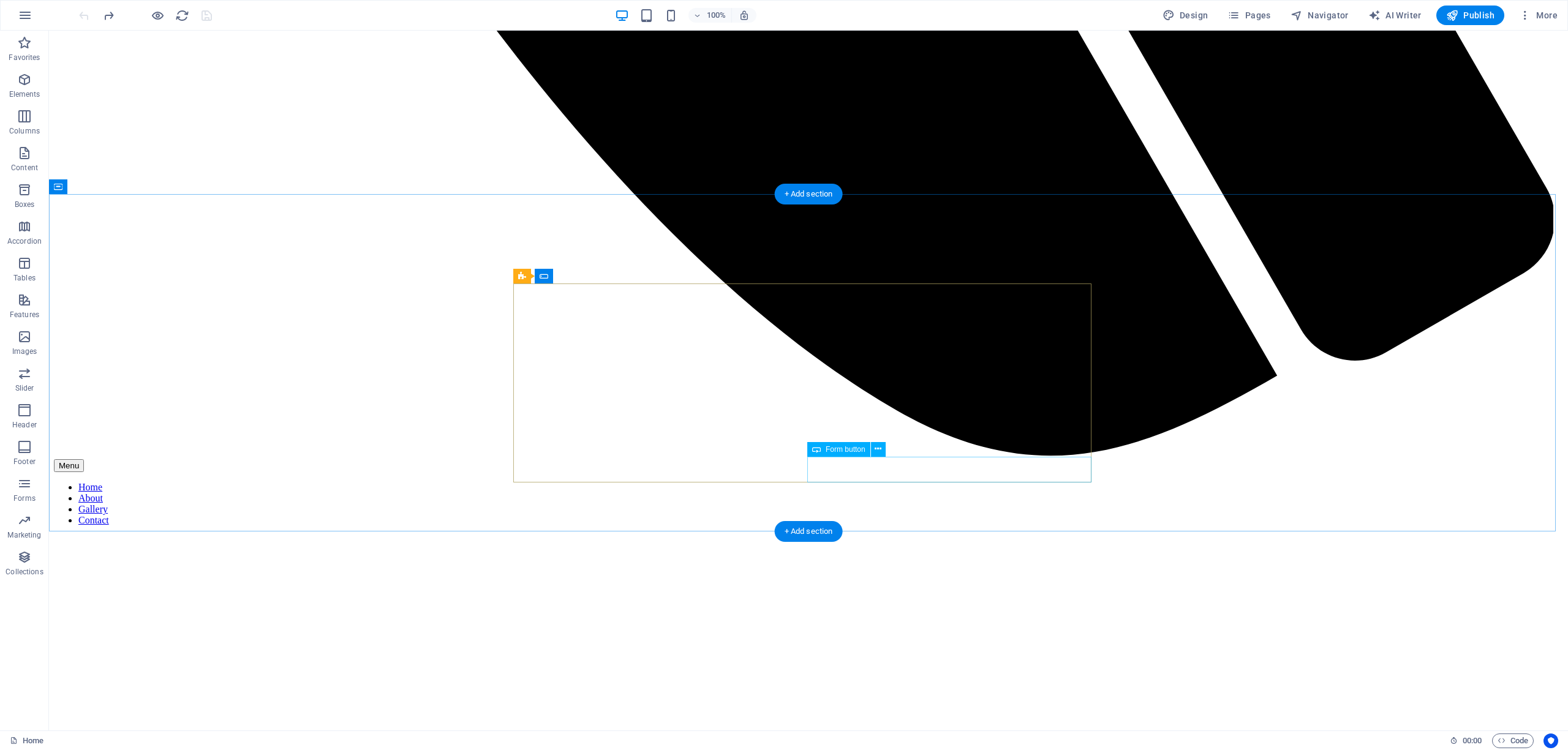
click at [836, 451] on span "Form button" at bounding box center [845, 450] width 40 height 8
click at [876, 449] on icon at bounding box center [878, 449] width 7 height 13
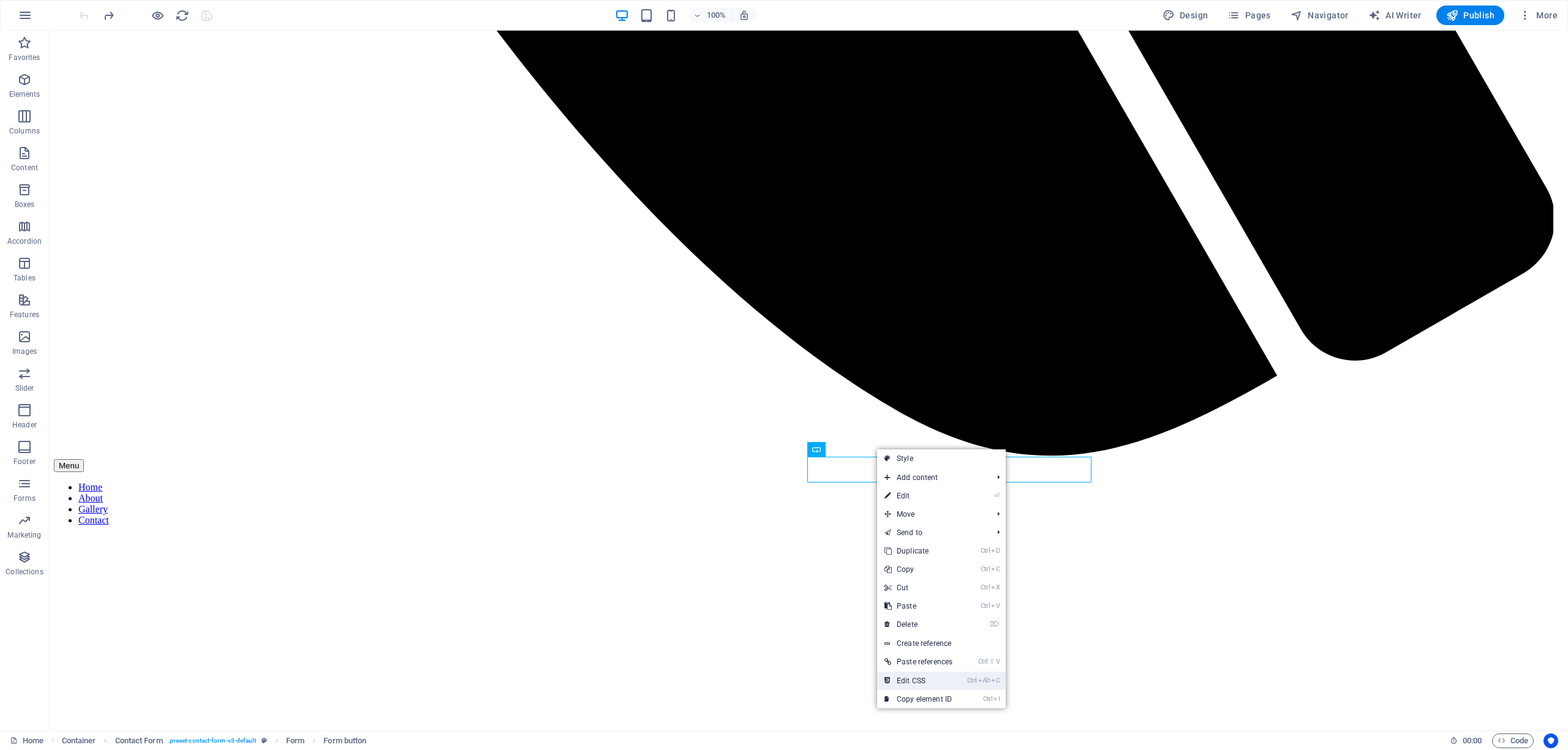
click at [928, 679] on link "Ctrl Alt C Edit CSS" at bounding box center [918, 681] width 82 height 18
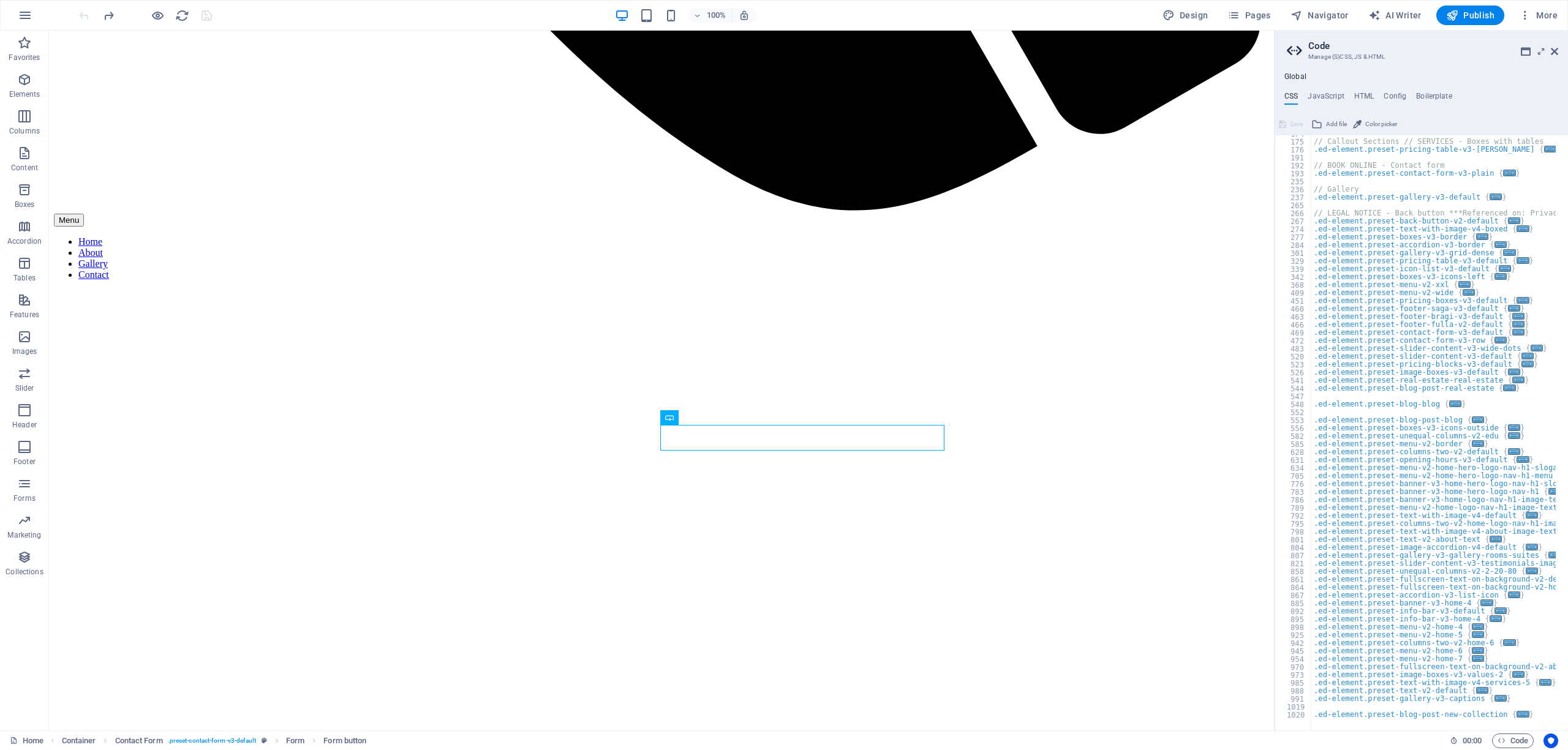
scroll to position [157, 0]
click at [1368, 91] on div "Global CSS JavaScript HTML Config Boilerplate /* Custom */ 174 175 176 191 192 …" at bounding box center [1421, 402] width 293 height 659
click at [1361, 95] on h4 "HTML" at bounding box center [1364, 98] width 20 height 13
type textarea "<a href="#main-content" class="wv-link-content button">Skip to main content</a>"
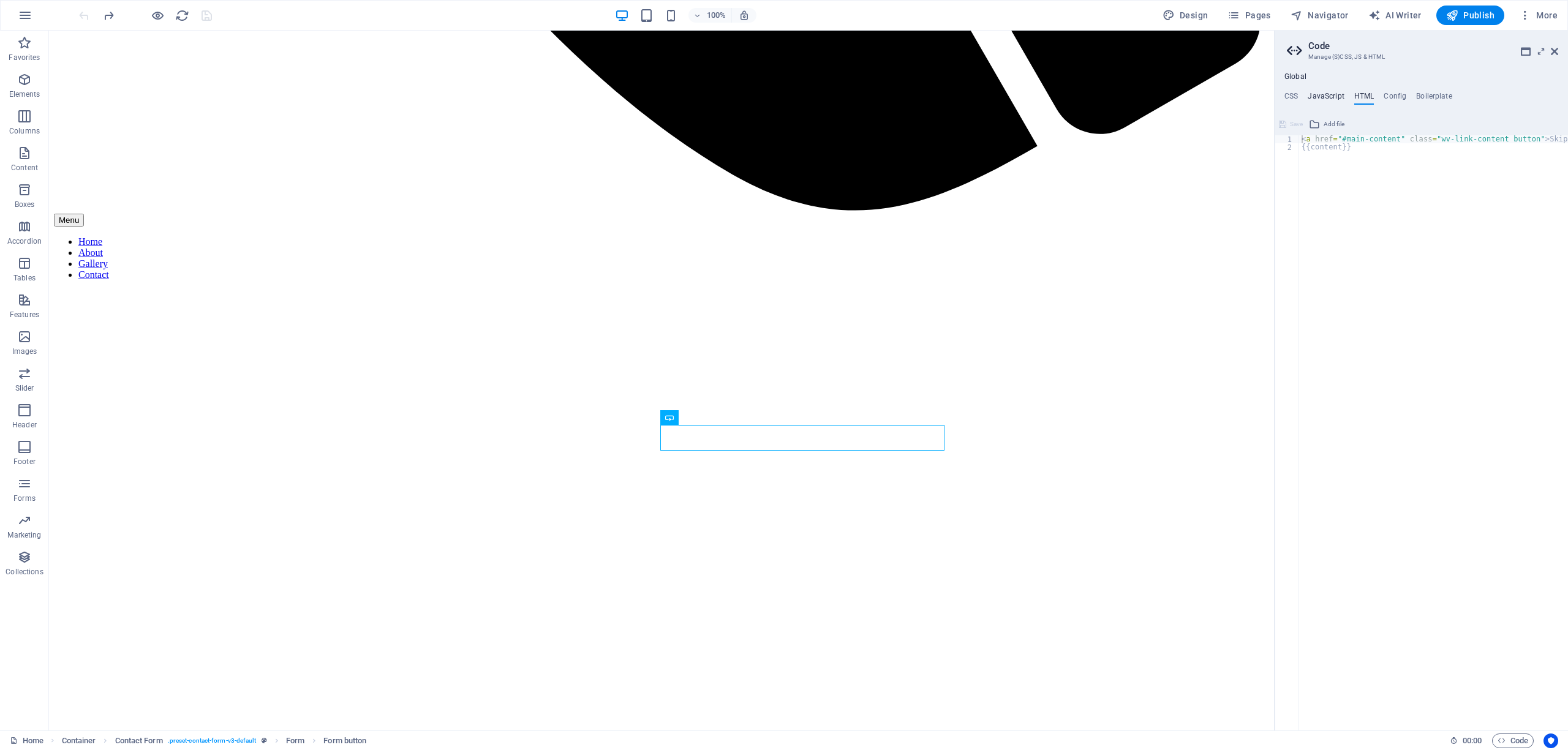
click at [1318, 97] on h4 "JavaScript" at bounding box center [1326, 98] width 36 height 13
type textarea "/* JS for preset "Menu V2" */"
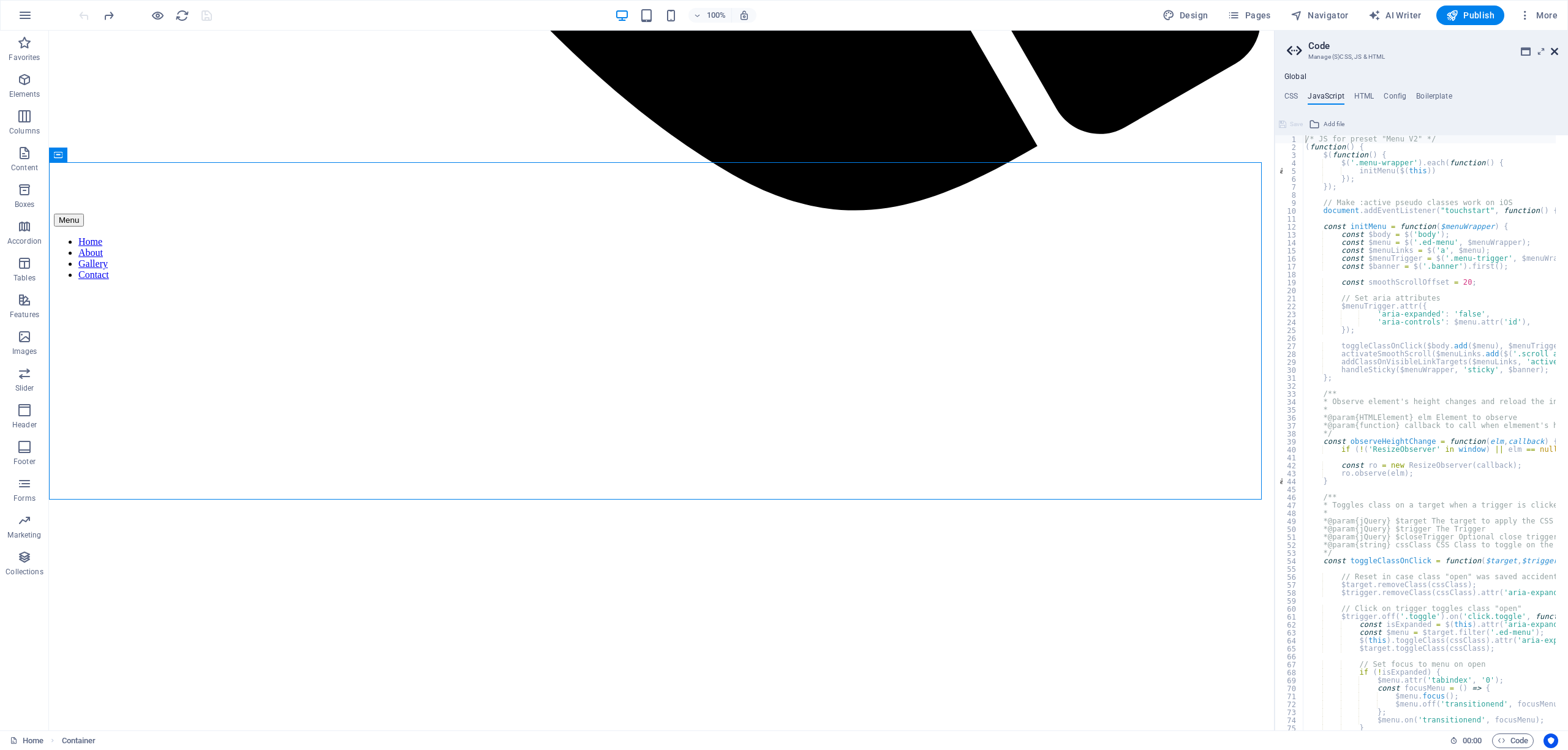
click at [1551, 47] on icon at bounding box center [1555, 51] width 8 height 10
